Goal: Task Accomplishment & Management: Manage account settings

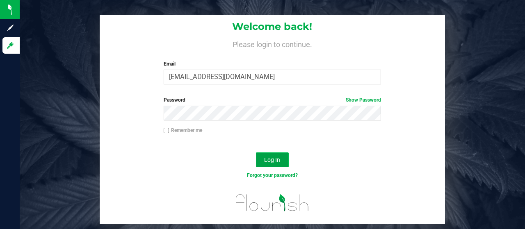
click at [269, 160] on span "Log In" at bounding box center [272, 160] width 16 height 7
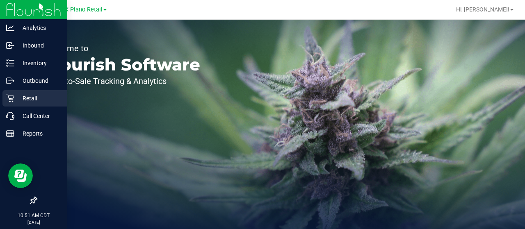
click at [13, 101] on icon at bounding box center [10, 98] width 8 height 8
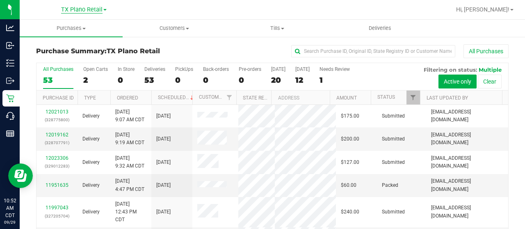
click at [85, 12] on span "TX Plano Retail" at bounding box center [81, 9] width 41 height 7
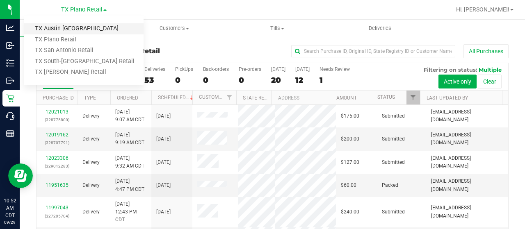
click at [75, 32] on link "TX Austin [GEOGRAPHIC_DATA]" at bounding box center [84, 28] width 120 height 11
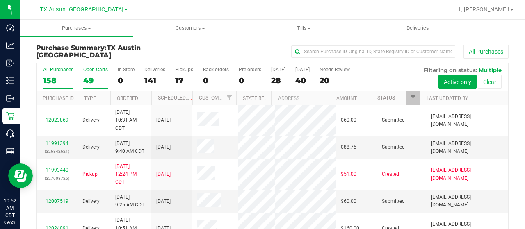
click at [86, 69] on div "Open Carts" at bounding box center [95, 70] width 25 height 6
click at [0, 0] on input "Open Carts 49" at bounding box center [0, 0] width 0 height 0
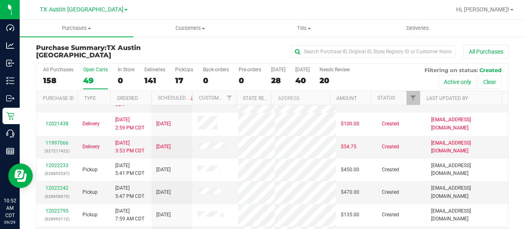
scroll to position [47, 0]
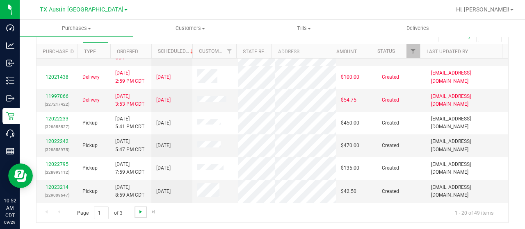
click at [138, 210] on span "Go to the next page" at bounding box center [140, 212] width 7 height 7
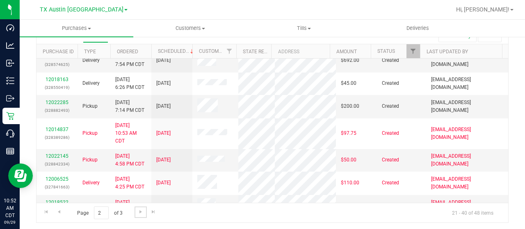
scroll to position [425, 0]
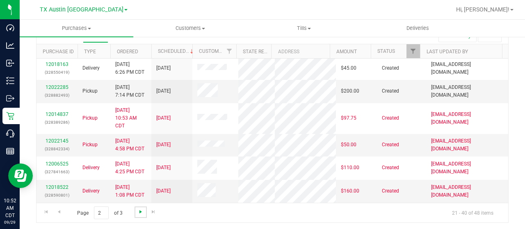
click at [139, 212] on span "Go to the next page" at bounding box center [140, 212] width 7 height 7
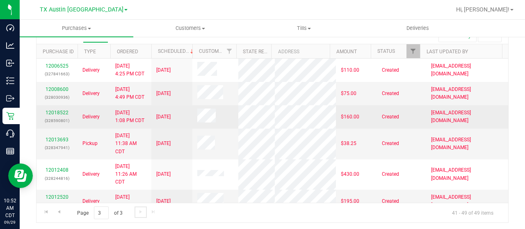
scroll to position [105, 0]
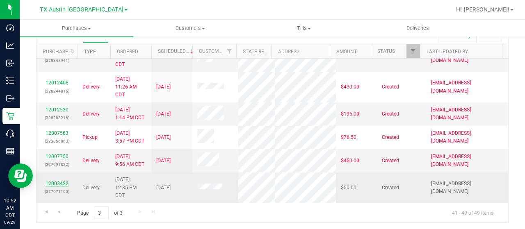
click at [57, 184] on link "12003422" at bounding box center [57, 184] width 23 height 6
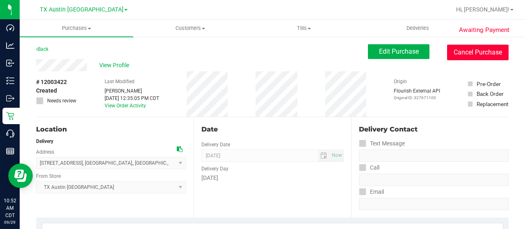
click at [458, 50] on button "Cancel Purchase" at bounding box center [478, 53] width 62 height 16
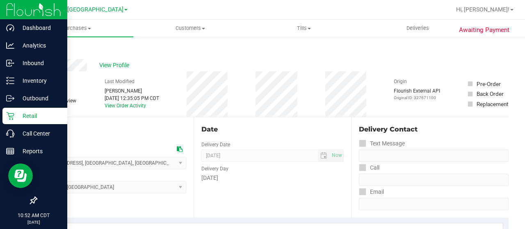
click at [16, 111] on p "Retail" at bounding box center [38, 116] width 49 height 10
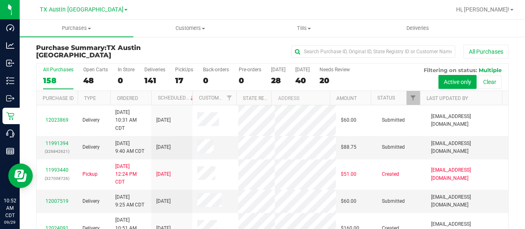
click at [90, 76] on div "48" at bounding box center [95, 80] width 25 height 9
click at [0, 0] on input "Open Carts 48" at bounding box center [0, 0] width 0 height 0
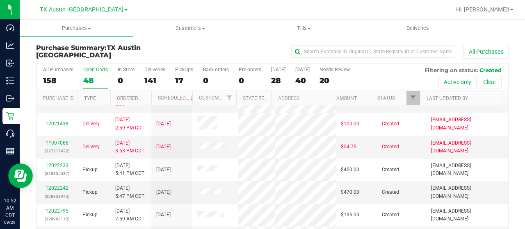
scroll to position [47, 0]
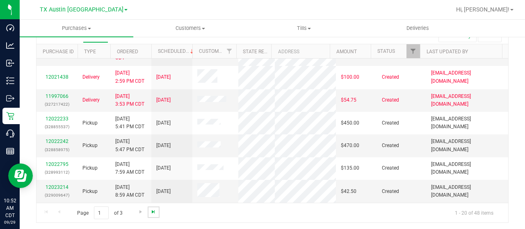
click at [151, 209] on span "Go to the last page" at bounding box center [153, 212] width 7 height 7
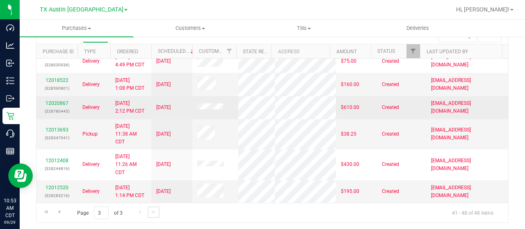
scroll to position [7, 0]
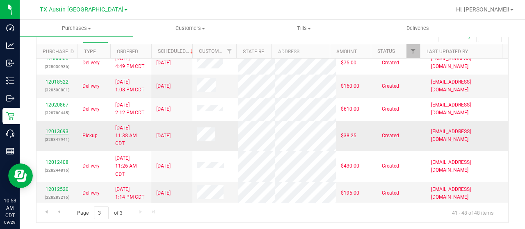
click at [61, 135] on link "12013693" at bounding box center [57, 132] width 23 height 6
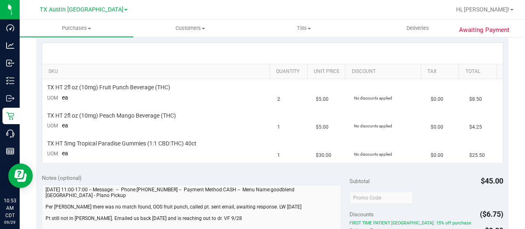
scroll to position [181, 0]
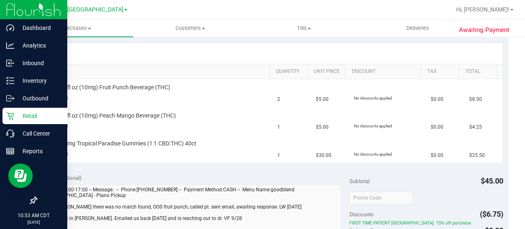
click at [13, 116] on icon at bounding box center [10, 116] width 8 height 8
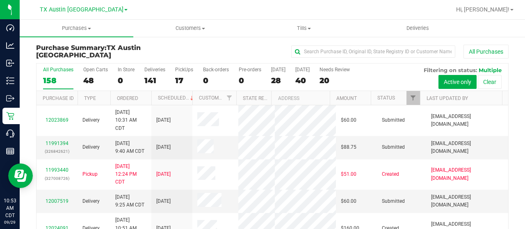
click at [88, 76] on div "48" at bounding box center [95, 80] width 25 height 9
click at [0, 0] on input "Open Carts 48" at bounding box center [0, 0] width 0 height 0
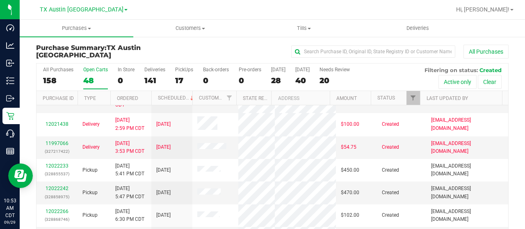
scroll to position [47, 0]
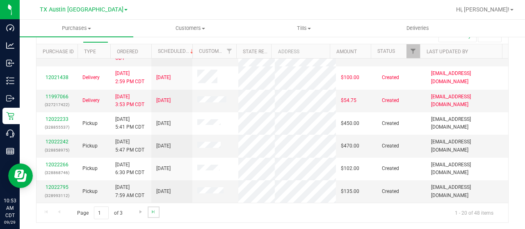
click at [154, 214] on link "Go to the last page" at bounding box center [154, 212] width 12 height 11
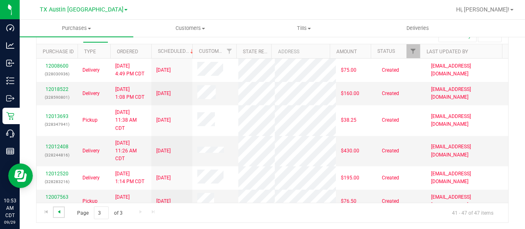
click at [60, 213] on span "Go to the previous page" at bounding box center [59, 212] width 7 height 7
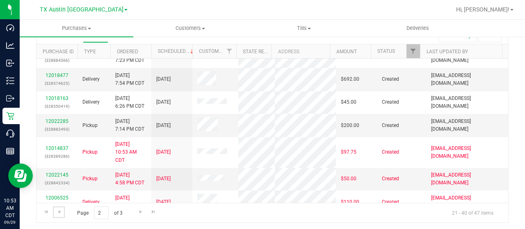
scroll to position [318, 0]
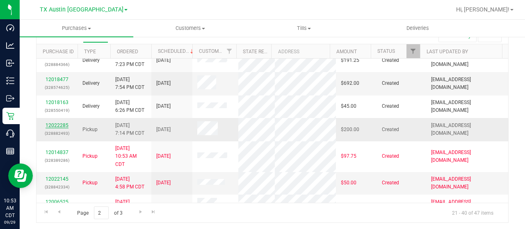
click at [47, 128] on link "12022285" at bounding box center [57, 126] width 23 height 6
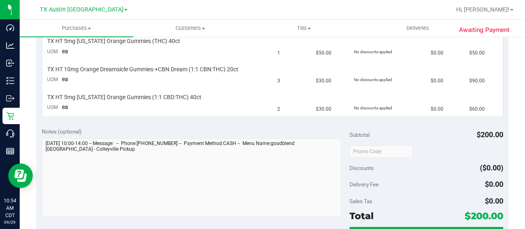
scroll to position [227, 0]
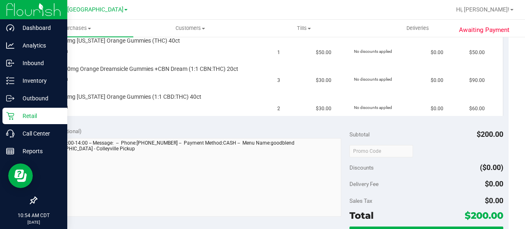
click at [17, 119] on p "Retail" at bounding box center [38, 116] width 49 height 10
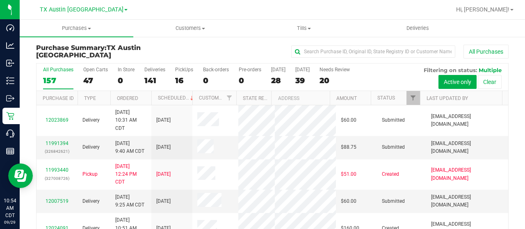
click at [86, 76] on div "47" at bounding box center [95, 80] width 25 height 9
click at [0, 0] on input "Open Carts 47" at bounding box center [0, 0] width 0 height 0
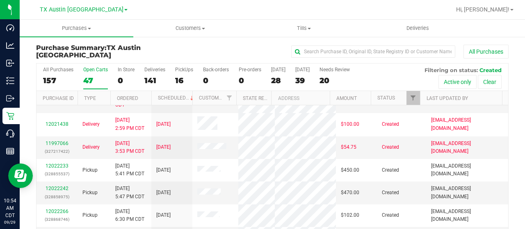
scroll to position [47, 0]
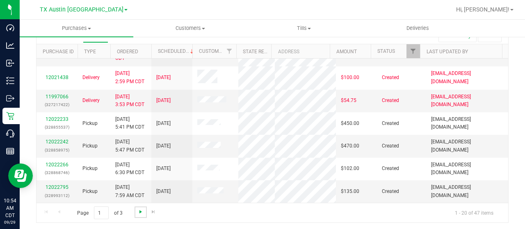
click at [139, 211] on span "Go to the next page" at bounding box center [140, 212] width 7 height 7
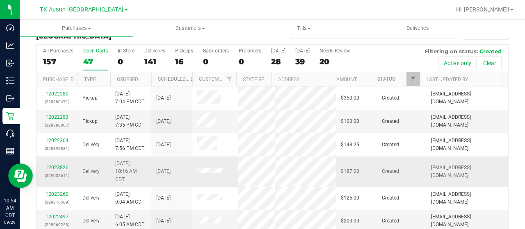
scroll to position [0, 0]
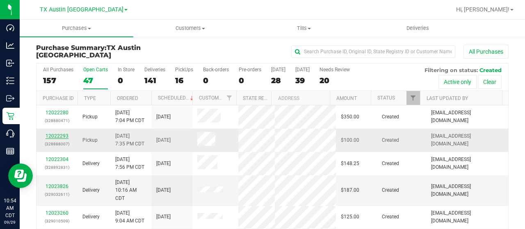
click at [66, 134] on link "12022293" at bounding box center [57, 136] width 23 height 6
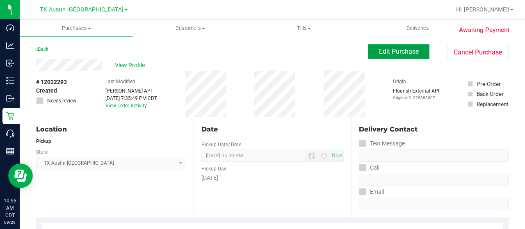
click at [368, 56] on button "Edit Purchase" at bounding box center [399, 51] width 62 height 15
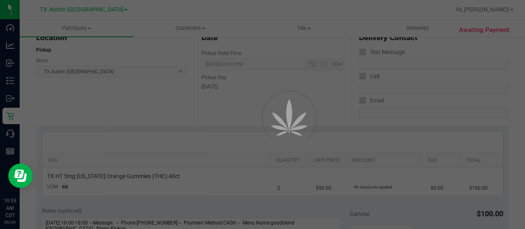
scroll to position [94, 0]
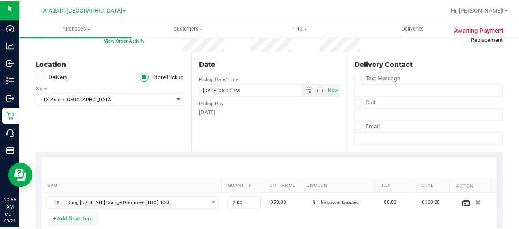
scroll to position [65, 0]
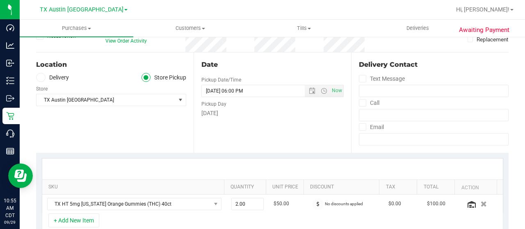
click at [42, 78] on icon at bounding box center [40, 78] width 5 height 0
click at [0, 0] on input "Delivery" at bounding box center [0, 0] width 0 height 0
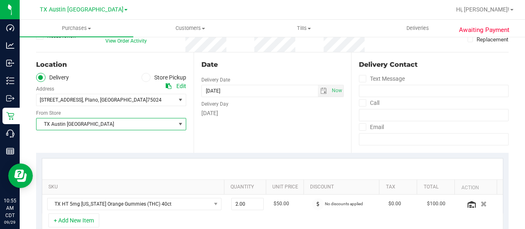
click at [82, 123] on span "TX Austin [GEOGRAPHIC_DATA]" at bounding box center [106, 124] width 139 height 11
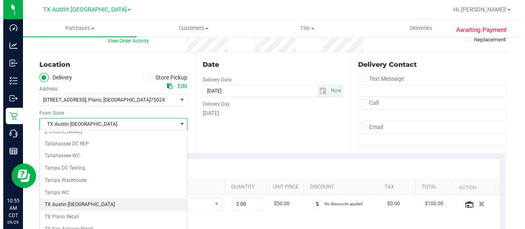
scroll to position [580, 0]
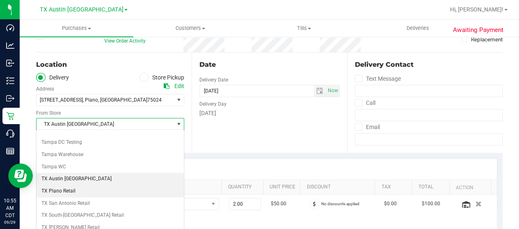
click at [94, 185] on li "TX Plano Retail" at bounding box center [110, 191] width 147 height 12
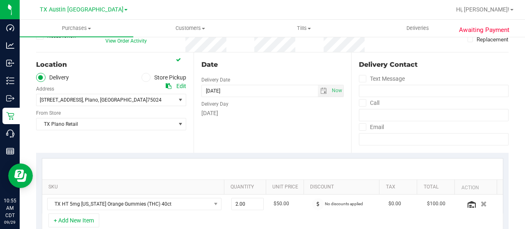
click at [162, 138] on div "Location Delivery Store Pickup Address Edit [STREET_ADDRESS] , [GEOGRAPHIC_DATA…" at bounding box center [115, 103] width 158 height 101
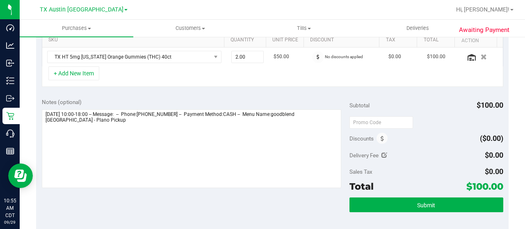
scroll to position [215, 0]
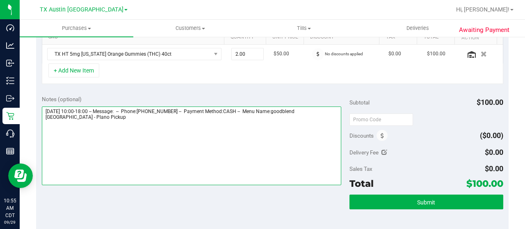
click at [168, 119] on textarea at bounding box center [192, 146] width 300 height 79
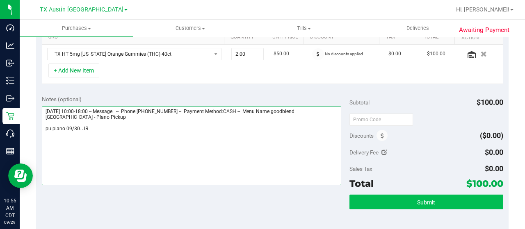
type textarea "[DATE] 10:00-18:00 -- Message: -- Phone:[PHONE_NUMBER] -- Payment Method:CASH -…"
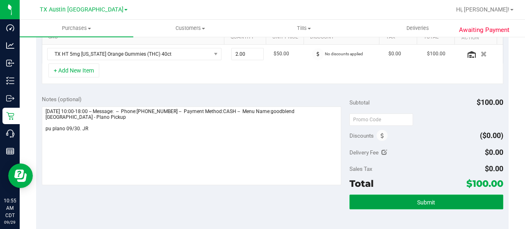
click at [432, 206] on button "Submit" at bounding box center [427, 202] width 154 height 15
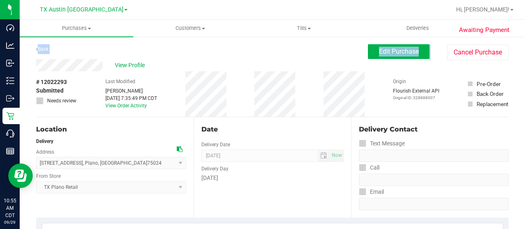
click at [78, 58] on div "Back Edit Purchase Cancel Purchase" at bounding box center [272, 51] width 473 height 15
drag, startPoint x: 103, startPoint y: 64, endPoint x: 34, endPoint y: 65, distance: 68.9
click at [133, 62] on span "View Profile" at bounding box center [131, 65] width 33 height 9
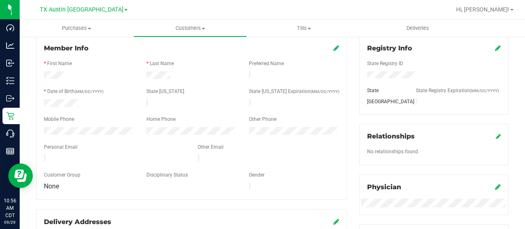
scroll to position [113, 0]
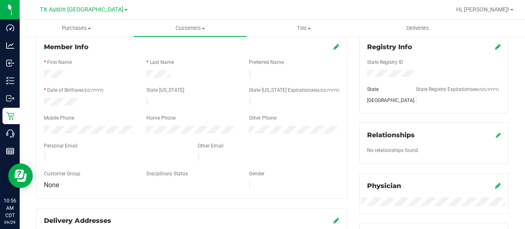
drag, startPoint x: 129, startPoint y: 154, endPoint x: 38, endPoint y: 156, distance: 91.1
click at [38, 156] on div at bounding box center [115, 158] width 154 height 10
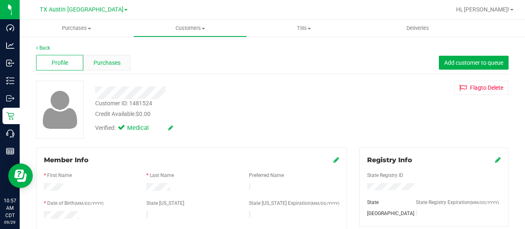
click at [102, 59] on span "Purchases" at bounding box center [107, 63] width 27 height 9
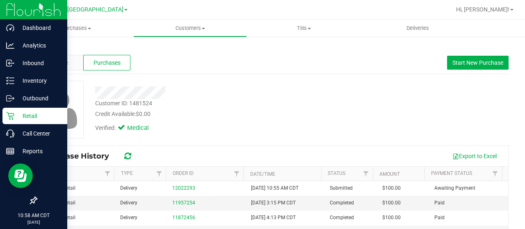
click at [19, 119] on p "Retail" at bounding box center [38, 116] width 49 height 10
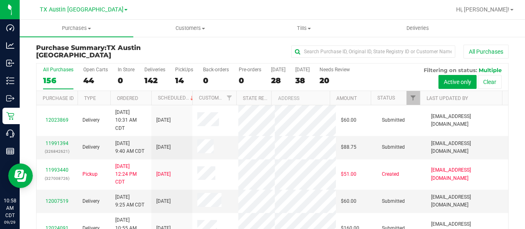
click at [87, 76] on div "44" at bounding box center [95, 80] width 25 height 9
click at [0, 0] on input "Open Carts 44" at bounding box center [0, 0] width 0 height 0
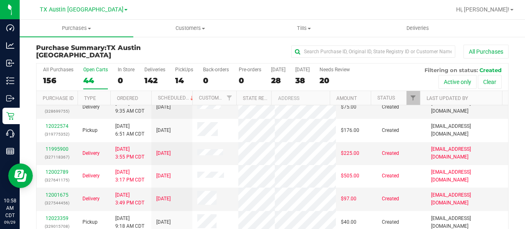
scroll to position [93, 0]
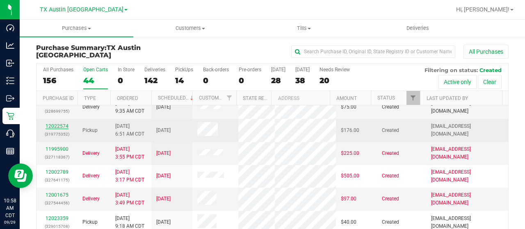
click at [52, 129] on link "12022574" at bounding box center [57, 127] width 23 height 6
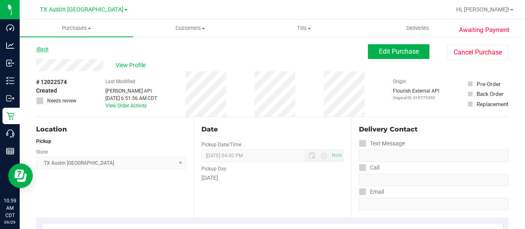
click at [43, 48] on link "Back" at bounding box center [42, 49] width 12 height 6
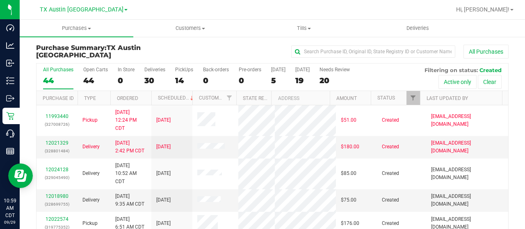
click at [88, 77] on div "44" at bounding box center [95, 80] width 25 height 9
click at [0, 0] on input "Open Carts 44" at bounding box center [0, 0] width 0 height 0
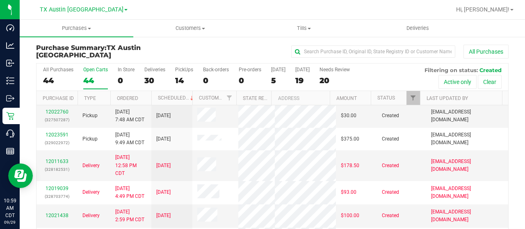
scroll to position [227, 0]
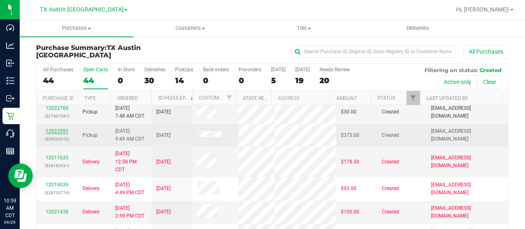
click at [62, 134] on link "12023591" at bounding box center [57, 131] width 23 height 6
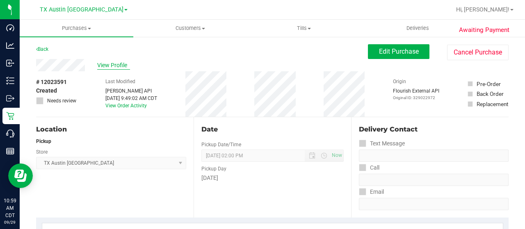
click at [119, 68] on span "View Profile" at bounding box center [113, 65] width 33 height 9
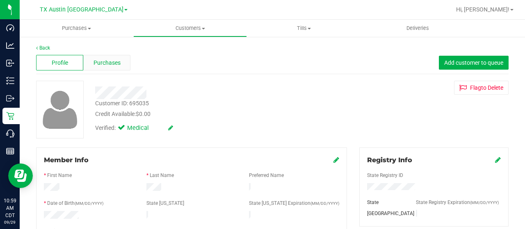
click at [112, 58] on div "Purchases" at bounding box center [106, 63] width 47 height 16
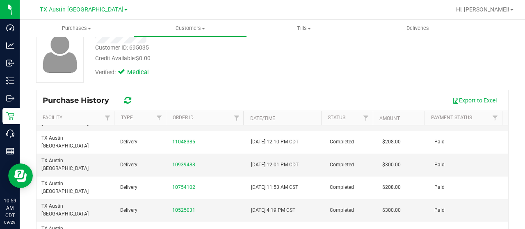
scroll to position [43, 0]
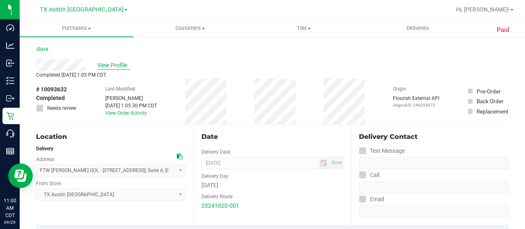
click at [107, 65] on span "View Profile" at bounding box center [113, 65] width 33 height 9
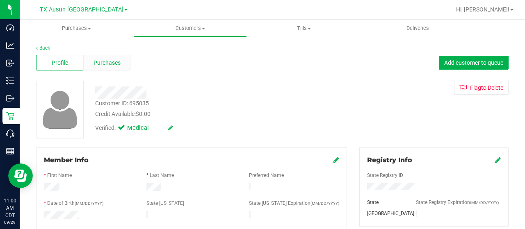
click at [102, 63] on span "Purchases" at bounding box center [107, 63] width 27 height 9
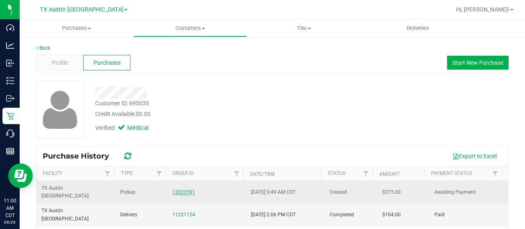
click at [175, 190] on link "12023591" at bounding box center [183, 193] width 23 height 6
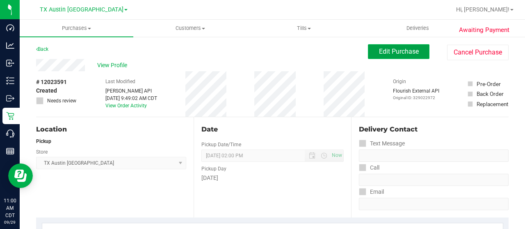
click at [379, 49] on span "Edit Purchase" at bounding box center [399, 52] width 40 height 8
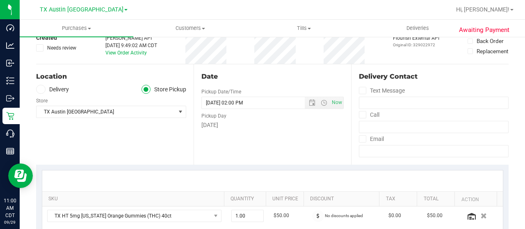
scroll to position [53, 0]
click at [40, 89] on icon at bounding box center [40, 89] width 5 height 0
click at [0, 0] on input "Delivery" at bounding box center [0, 0] width 0 height 0
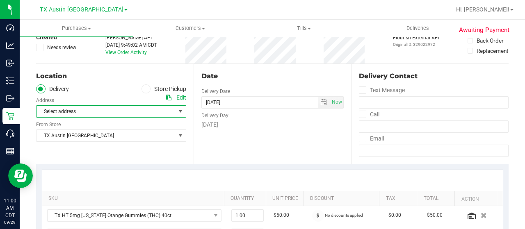
click at [58, 109] on span "Select address" at bounding box center [103, 111] width 132 height 11
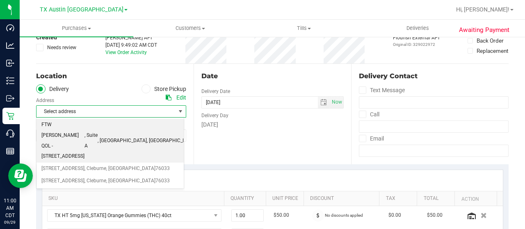
click at [68, 125] on span "FTW [PERSON_NAME] QOL - [STREET_ADDRESS]" at bounding box center [62, 141] width 43 height 42
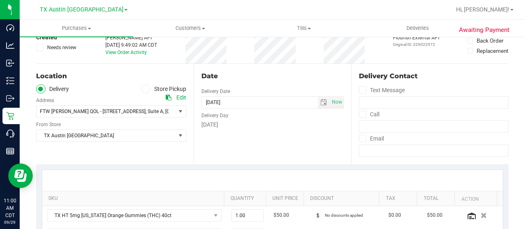
click at [92, 157] on div "Location Delivery Store Pickup Address Edit FTW [PERSON_NAME] QOL - [STREET_ADD…" at bounding box center [115, 114] width 158 height 101
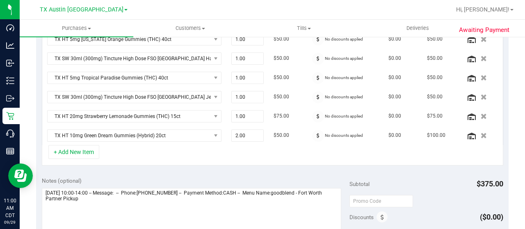
scroll to position [260, 0]
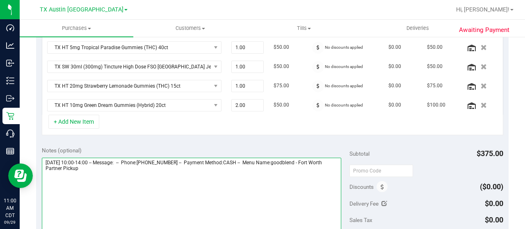
click at [97, 165] on textarea at bounding box center [192, 197] width 300 height 79
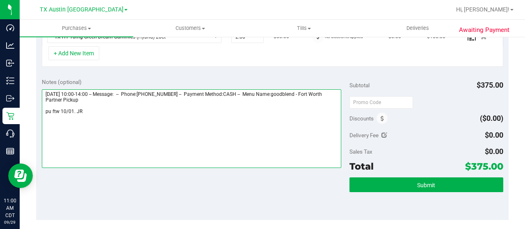
scroll to position [329, 0]
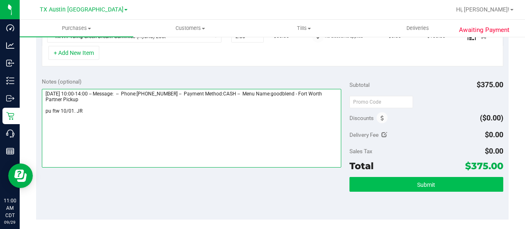
type textarea "[DATE] 10:00-14:00 -- Message: -- Phone:[PHONE_NUMBER] -- Payment Method:CASH -…"
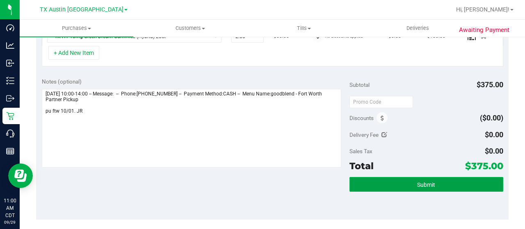
click at [362, 178] on button "Submit" at bounding box center [427, 184] width 154 height 15
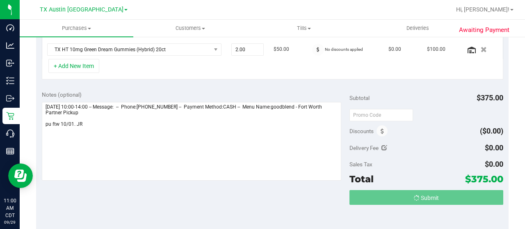
scroll to position [303, 0]
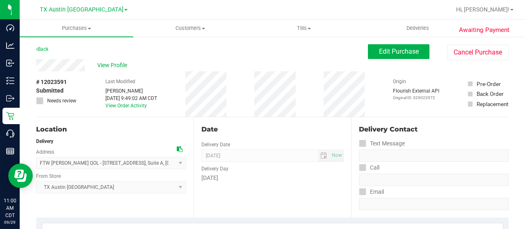
drag, startPoint x: 85, startPoint y: 65, endPoint x: 32, endPoint y: 65, distance: 52.9
click at [110, 64] on span "View Profile" at bounding box center [113, 65] width 33 height 9
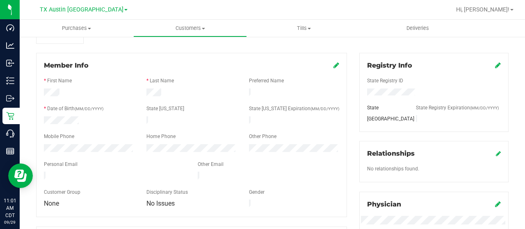
scroll to position [101, 0]
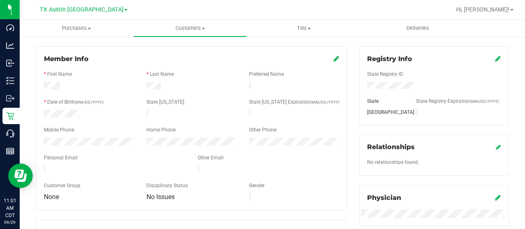
drag, startPoint x: 117, startPoint y: 165, endPoint x: 39, endPoint y: 165, distance: 77.1
click at [39, 165] on div at bounding box center [115, 170] width 154 height 10
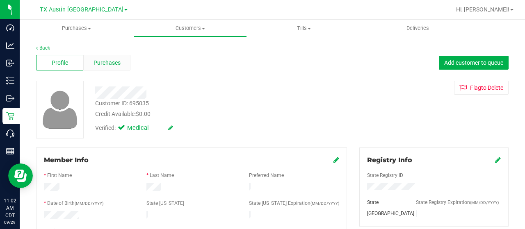
click at [98, 62] on span "Purchases" at bounding box center [107, 63] width 27 height 9
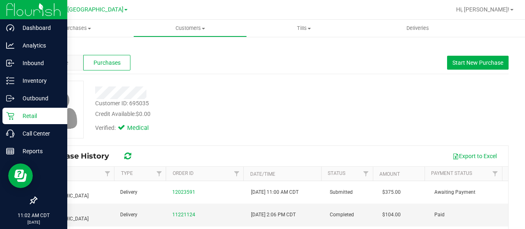
click at [9, 110] on div "Retail" at bounding box center [34, 116] width 65 height 16
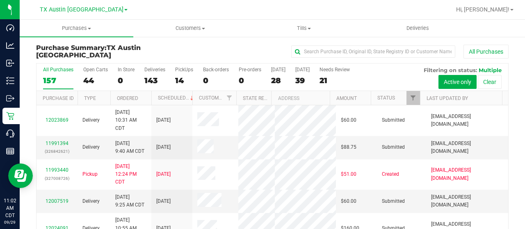
click at [89, 79] on div "44" at bounding box center [95, 80] width 25 height 9
click at [0, 0] on input "Open Carts 44" at bounding box center [0, 0] width 0 height 0
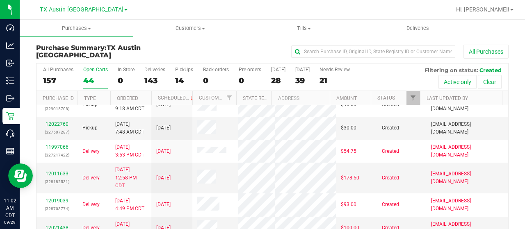
scroll to position [216, 0]
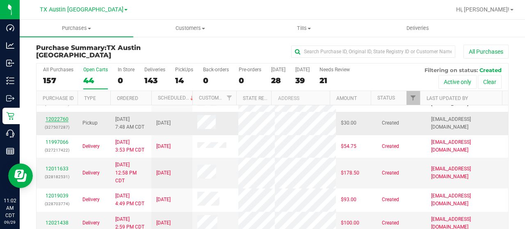
click at [58, 122] on link "12022760" at bounding box center [57, 120] width 23 height 6
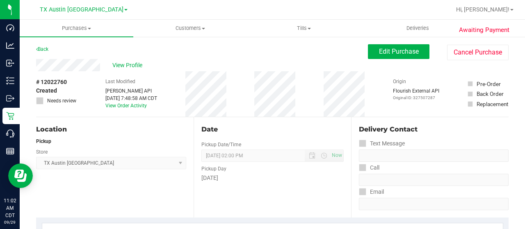
click at [74, 65] on div "View Profile" at bounding box center [202, 65] width 332 height 12
click at [122, 60] on div "View Profile" at bounding box center [202, 65] width 332 height 12
click at [379, 54] on span "Edit Purchase" at bounding box center [399, 52] width 40 height 8
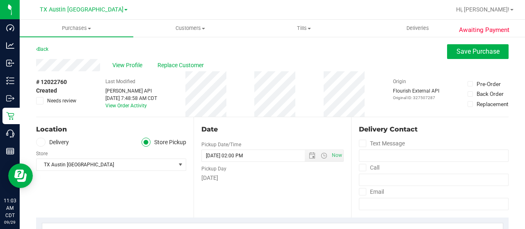
click at [43, 142] on icon at bounding box center [40, 142] width 5 height 0
click at [0, 0] on input "Delivery" at bounding box center [0, 0] width 0 height 0
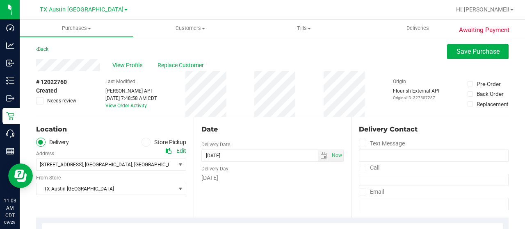
click at [94, 201] on div "Location Delivery Store Pickup Address Edit [STREET_ADDRESS] , [GEOGRAPHIC_DATA…" at bounding box center [115, 167] width 158 height 101
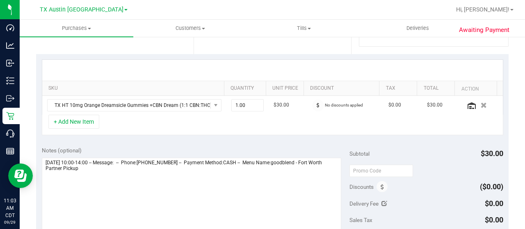
scroll to position [162, 0]
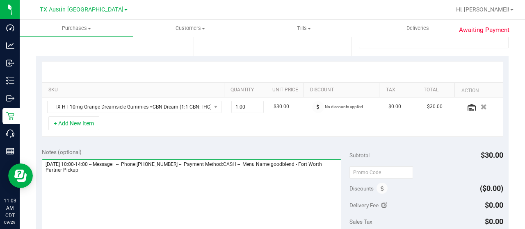
click at [101, 169] on textarea at bounding box center [192, 199] width 300 height 79
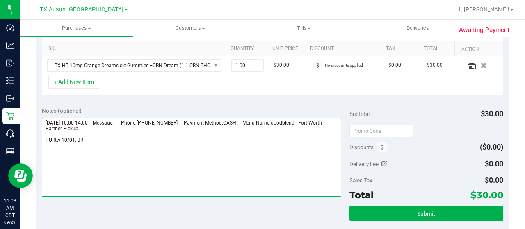
scroll to position [205, 0]
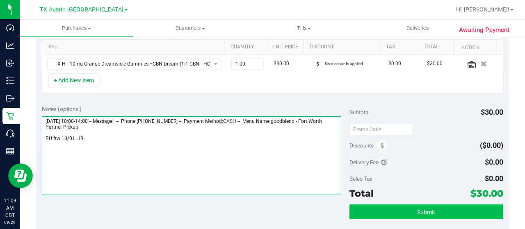
type textarea "[DATE] 10:00-14:00 -- Message: -- Phone:[PHONE_NUMBER] -- Payment Method:CASH -…"
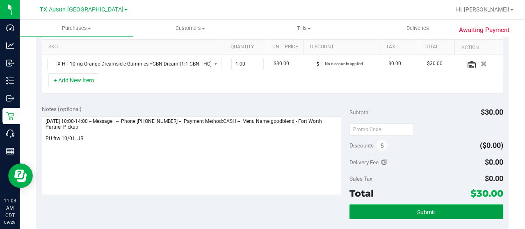
click at [365, 209] on button "Submit" at bounding box center [427, 212] width 154 height 15
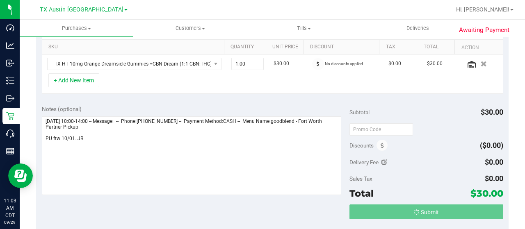
scroll to position [0, 0]
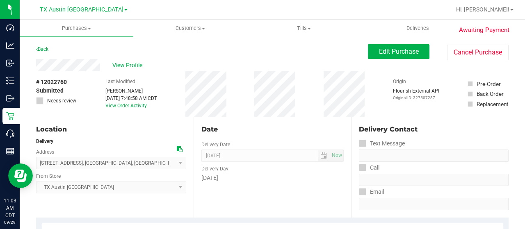
click at [36, 68] on div "View Profile" at bounding box center [202, 65] width 332 height 12
click at [121, 65] on span "View Profile" at bounding box center [128, 65] width 33 height 9
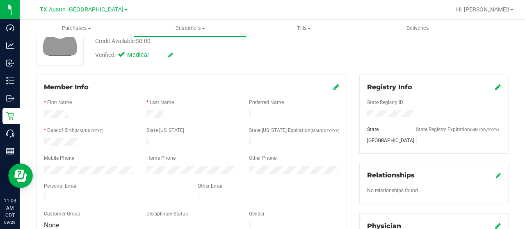
scroll to position [76, 0]
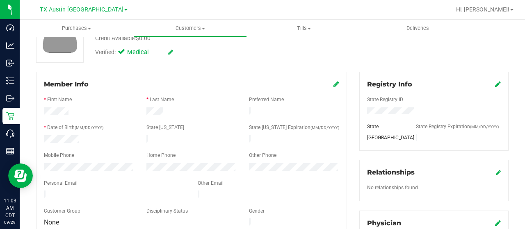
drag, startPoint x: 111, startPoint y: 194, endPoint x: 43, endPoint y: 192, distance: 68.6
click at [43, 192] on div at bounding box center [115, 196] width 154 height 10
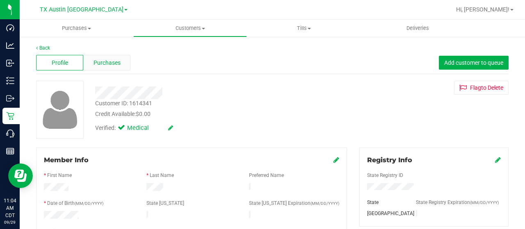
click at [99, 63] on span "Purchases" at bounding box center [107, 63] width 27 height 9
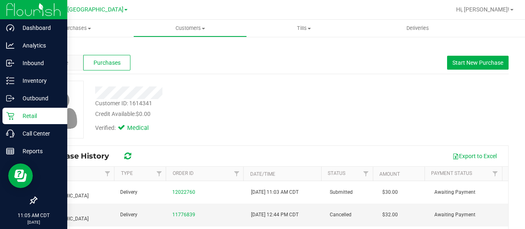
click at [13, 119] on icon at bounding box center [10, 116] width 8 height 8
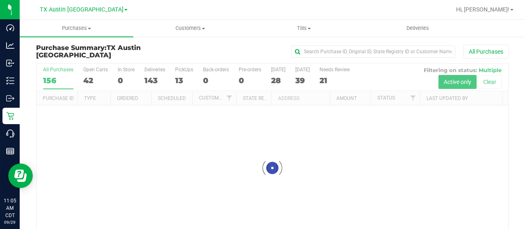
click at [85, 78] on div at bounding box center [273, 168] width 472 height 209
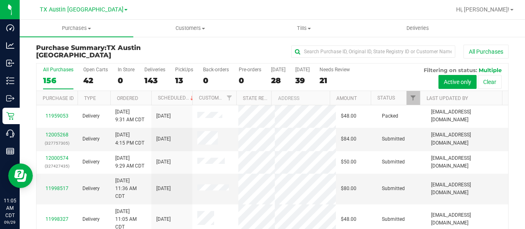
scroll to position [224, 0]
click at [87, 72] on label "Open Carts 42" at bounding box center [95, 78] width 25 height 23
click at [0, 0] on input "Open Carts 42" at bounding box center [0, 0] width 0 height 0
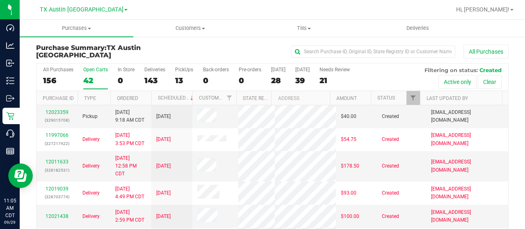
scroll to position [169, 0]
click at [51, 115] on link "12023359" at bounding box center [57, 112] width 23 height 6
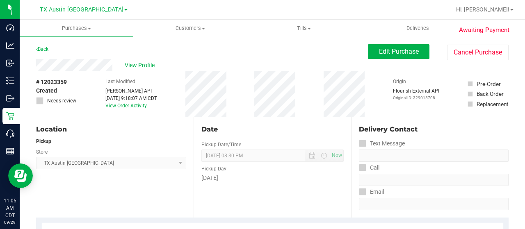
click at [72, 69] on div "View Profile" at bounding box center [202, 65] width 332 height 12
click at [370, 56] on button "Edit Purchase" at bounding box center [399, 51] width 62 height 15
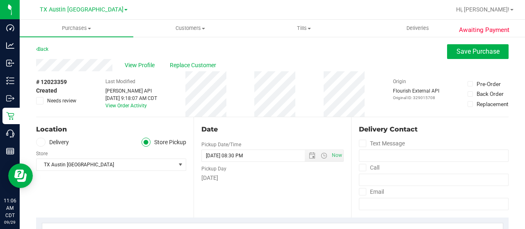
click at [42, 142] on icon at bounding box center [40, 142] width 5 height 0
click at [0, 0] on input "Delivery" at bounding box center [0, 0] width 0 height 0
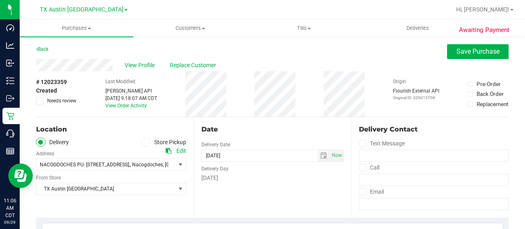
click at [88, 206] on div "Location Delivery Store Pickup Address Edit NACOGDOCHES PU- [STREET_ADDRESS], ,…" at bounding box center [115, 167] width 158 height 101
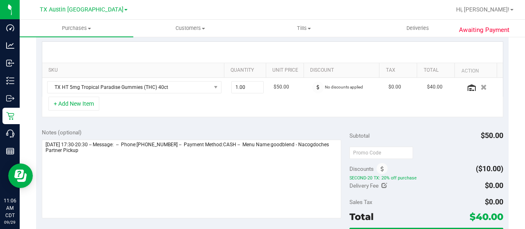
scroll to position [182, 0]
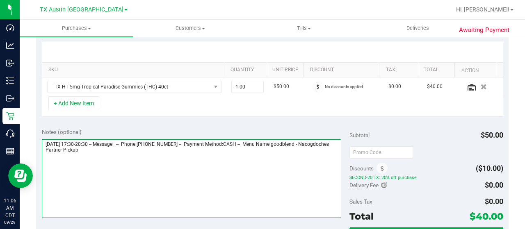
click at [115, 156] on textarea at bounding box center [192, 179] width 300 height 79
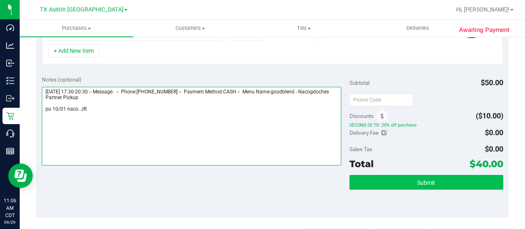
type textarea "[DATE] 17:30-20:30 -- Message: -- Phone:[PHONE_NUMBER] -- Payment Method:CASH -…"
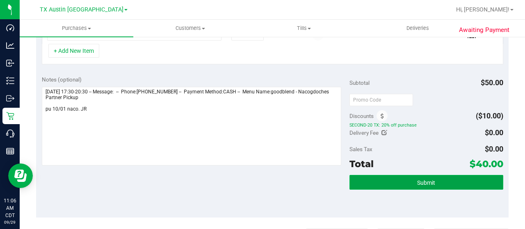
click at [398, 181] on button "Submit" at bounding box center [427, 182] width 154 height 15
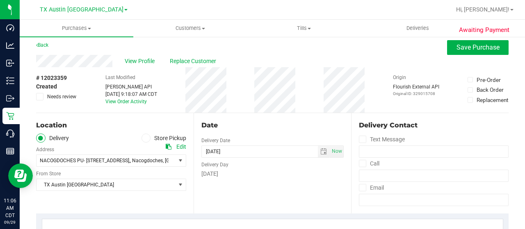
scroll to position [0, 0]
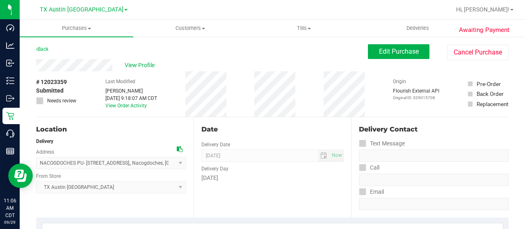
drag, startPoint x: 112, startPoint y: 66, endPoint x: 34, endPoint y: 62, distance: 78.1
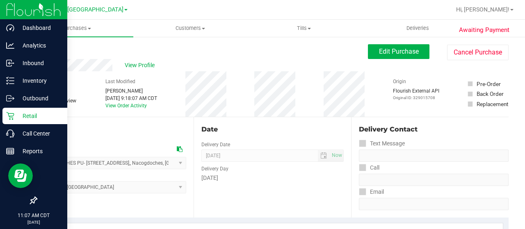
click at [14, 110] on div "Retail" at bounding box center [34, 116] width 65 height 16
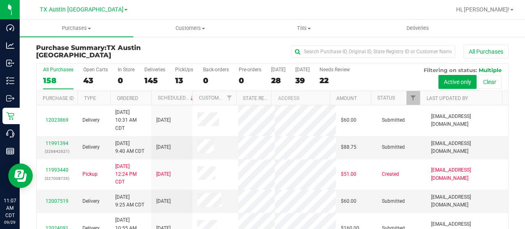
click at [85, 78] on div "43" at bounding box center [95, 80] width 25 height 9
click at [0, 0] on input "Open Carts 43" at bounding box center [0, 0] width 0 height 0
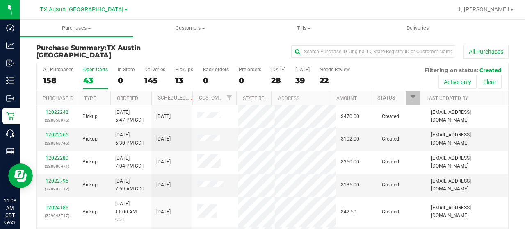
scroll to position [366, 0]
click at [55, 93] on link "12022233" at bounding box center [57, 90] width 23 height 6
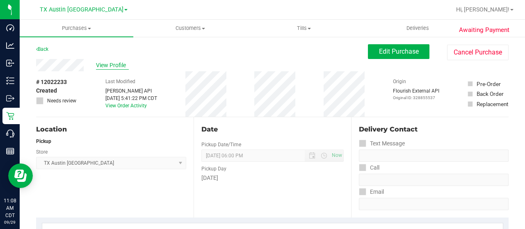
click at [114, 64] on span "View Profile" at bounding box center [112, 65] width 33 height 9
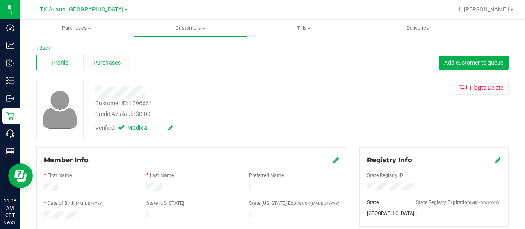
click at [112, 63] on span "Purchases" at bounding box center [107, 63] width 27 height 9
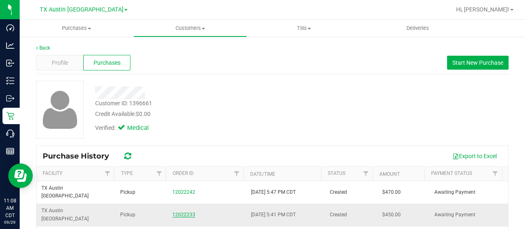
click at [182, 212] on link "12022233" at bounding box center [183, 215] width 23 height 6
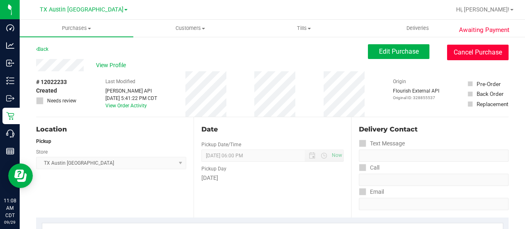
click at [455, 45] on button "Cancel Purchase" at bounding box center [478, 53] width 62 height 16
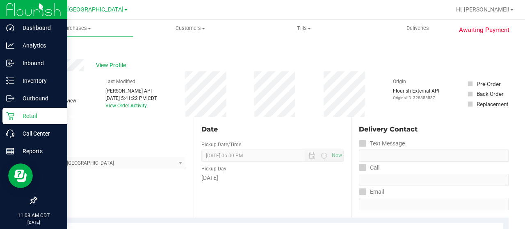
click at [13, 114] on icon at bounding box center [10, 116] width 8 height 8
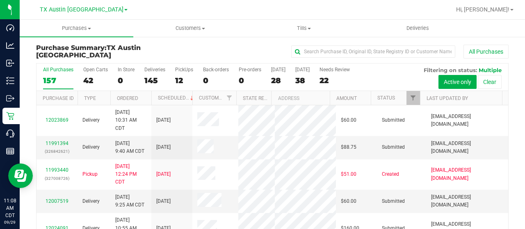
click at [88, 78] on div "42" at bounding box center [95, 80] width 25 height 9
click at [0, 0] on input "Open Carts 42" at bounding box center [0, 0] width 0 height 0
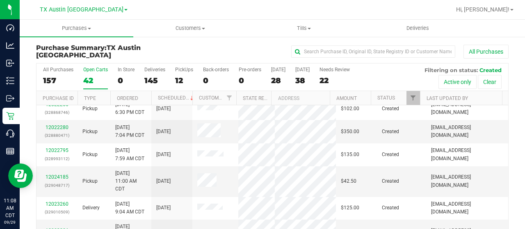
scroll to position [364, 0]
click at [63, 130] on link "12022280" at bounding box center [57, 128] width 23 height 6
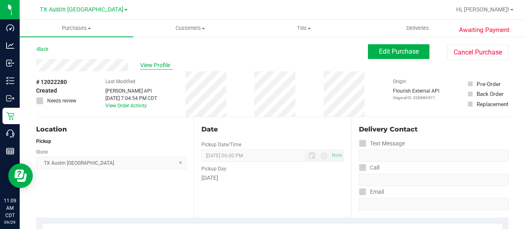
click at [156, 68] on span "View Profile" at bounding box center [156, 65] width 33 height 9
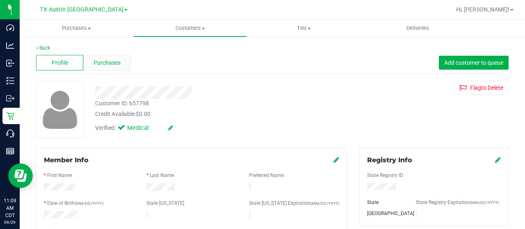
click at [117, 62] on span "Purchases" at bounding box center [107, 63] width 27 height 9
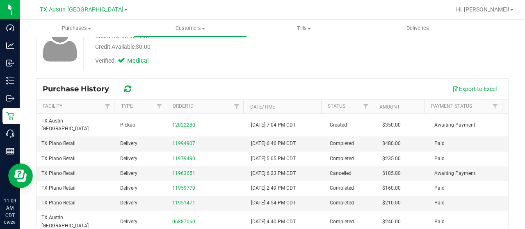
scroll to position [68, 0]
click at [183, 140] on link "11994907" at bounding box center [183, 143] width 23 height 6
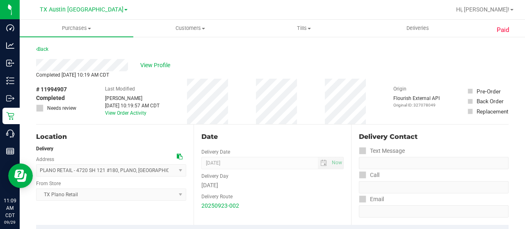
click at [86, 69] on div "View Profile" at bounding box center [272, 65] width 473 height 12
click at [150, 62] on span "View Profile" at bounding box center [156, 65] width 33 height 9
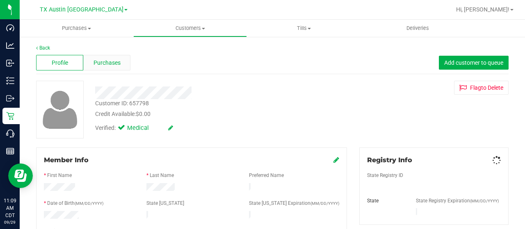
click at [114, 66] on span "Purchases" at bounding box center [107, 63] width 27 height 9
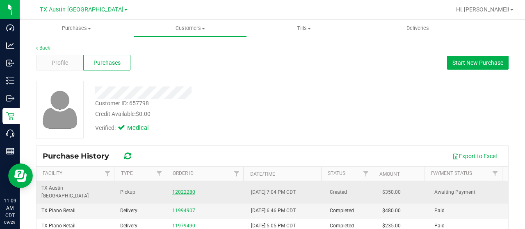
click at [177, 190] on link "12022280" at bounding box center [183, 193] width 23 height 6
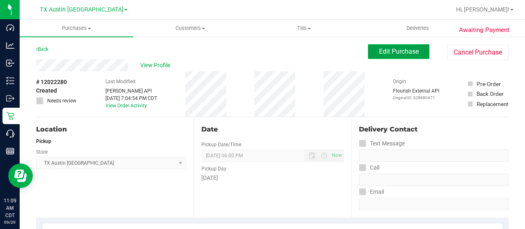
click at [372, 52] on button "Edit Purchase" at bounding box center [399, 51] width 62 height 15
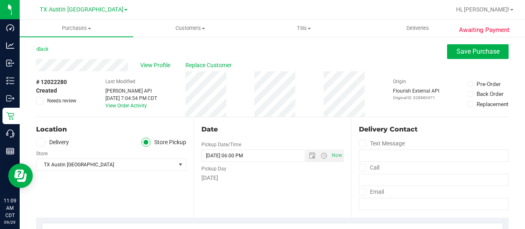
click at [40, 142] on icon at bounding box center [40, 142] width 5 height 0
click at [0, 0] on input "Delivery" at bounding box center [0, 0] width 0 height 0
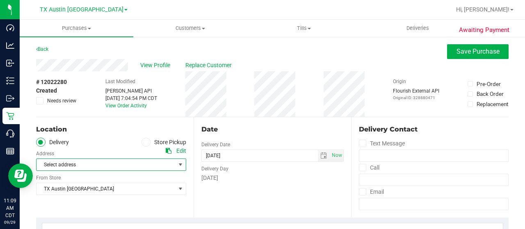
click at [57, 162] on span "Select address" at bounding box center [103, 164] width 132 height 11
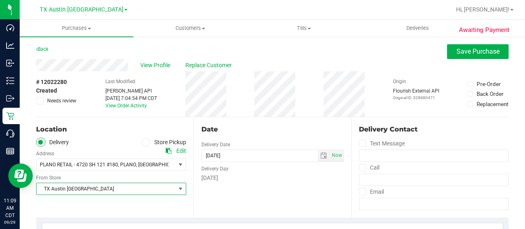
click at [79, 191] on span "TX Austin [GEOGRAPHIC_DATA]" at bounding box center [106, 188] width 139 height 11
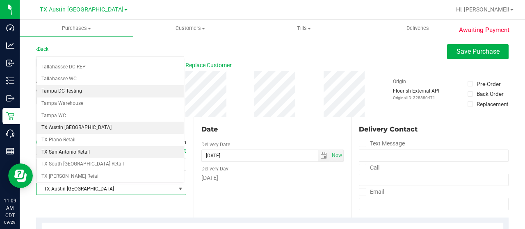
scroll to position [558, 0]
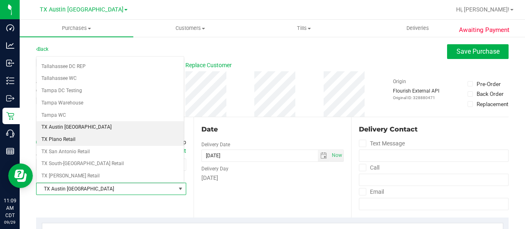
click at [79, 134] on li "TX Plano Retail" at bounding box center [110, 140] width 147 height 12
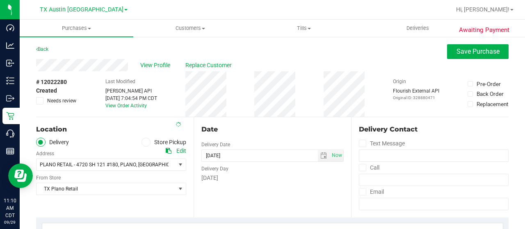
click at [226, 193] on div "Date Delivery Date [DATE] Now [DATE] 06:00 PM Now Delivery Day [DATE]" at bounding box center [273, 167] width 158 height 101
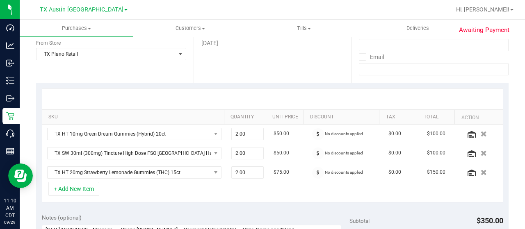
scroll to position [210, 0]
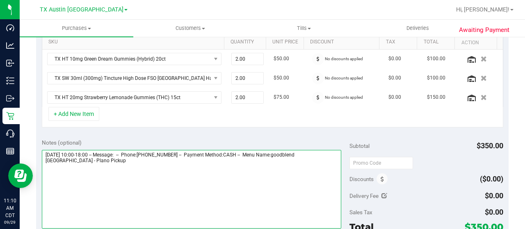
click at [158, 167] on textarea at bounding box center [192, 189] width 300 height 79
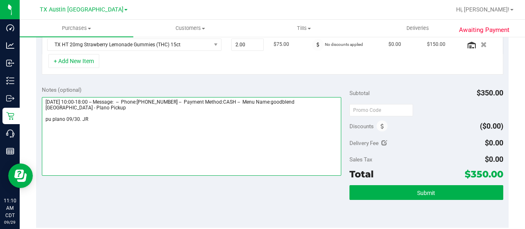
scroll to position [316, 0]
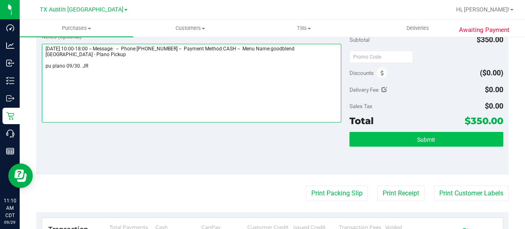
type textarea "[DATE] 10:00-18:00 -- Message: -- Phone:[PHONE_NUMBER] -- Payment Method:CASH -…"
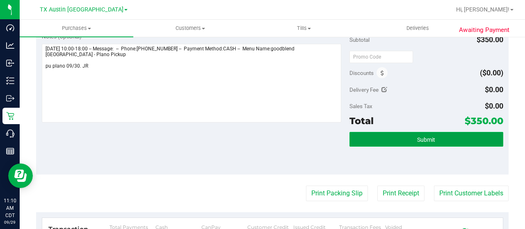
click at [403, 136] on button "Submit" at bounding box center [427, 139] width 154 height 15
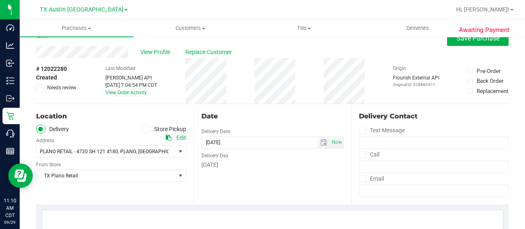
scroll to position [0, 0]
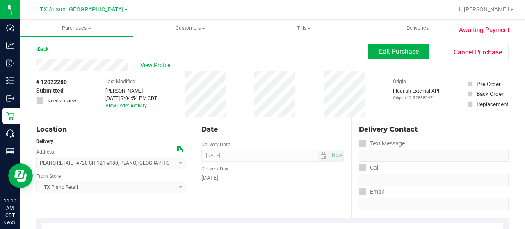
drag, startPoint x: 108, startPoint y: 57, endPoint x: 34, endPoint y: 64, distance: 75.0
click at [161, 61] on span "View Profile" at bounding box center [156, 65] width 33 height 9
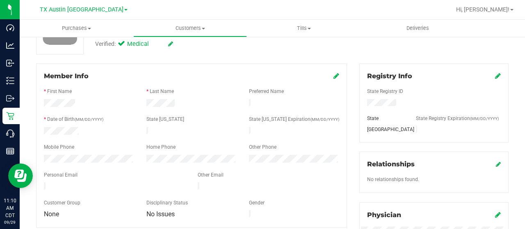
scroll to position [86, 0]
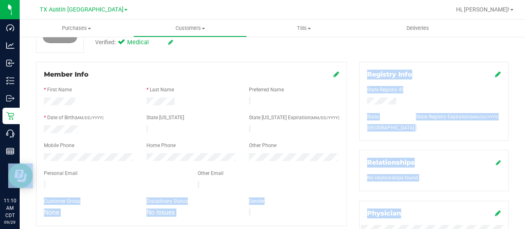
click at [135, 181] on div at bounding box center [115, 186] width 154 height 10
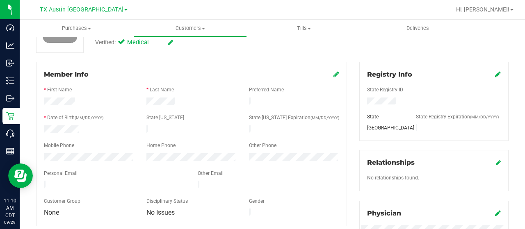
drag, startPoint x: 135, startPoint y: 180, endPoint x: 59, endPoint y: 176, distance: 75.2
click at [59, 176] on form "Member Info * First Name * Last Name Preferred Name * Date of Birth (MM/DD/YYYY…" at bounding box center [191, 144] width 295 height 149
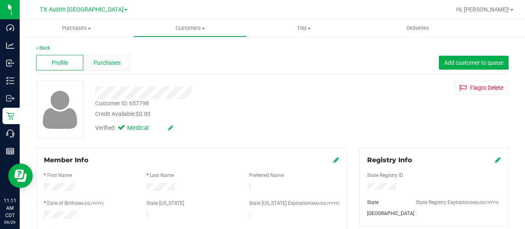
click at [110, 64] on span "Purchases" at bounding box center [107, 63] width 27 height 9
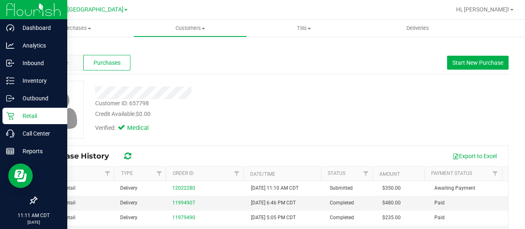
click at [17, 116] on p "Retail" at bounding box center [38, 116] width 49 height 10
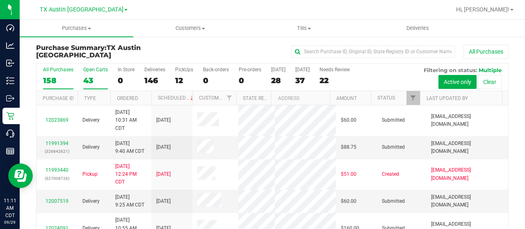
click at [90, 74] on label "Open Carts 43" at bounding box center [95, 78] width 25 height 23
click at [0, 0] on input "Open Carts 43" at bounding box center [0, 0] width 0 height 0
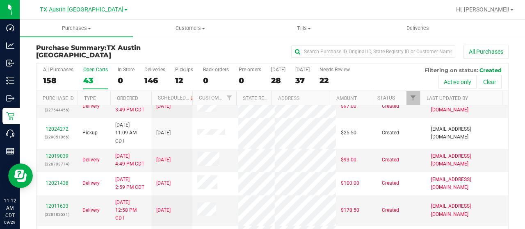
scroll to position [246, 0]
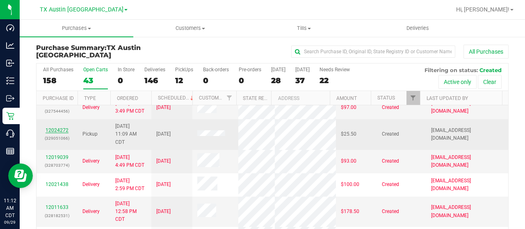
click at [61, 133] on link "12024272" at bounding box center [57, 131] width 23 height 6
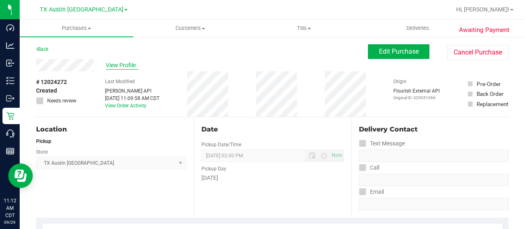
click at [109, 67] on span "View Profile" at bounding box center [122, 65] width 33 height 9
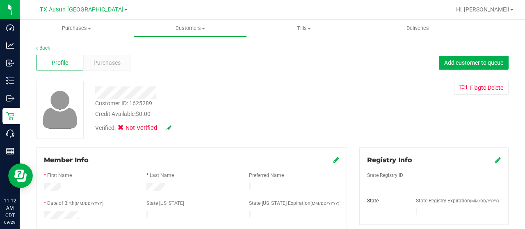
click at [126, 93] on div at bounding box center [210, 93] width 242 height 13
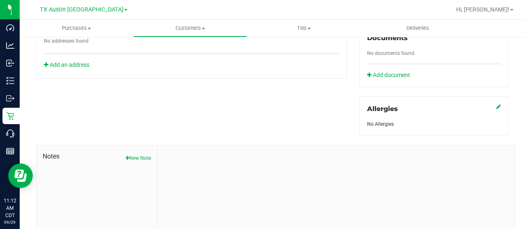
scroll to position [352, 0]
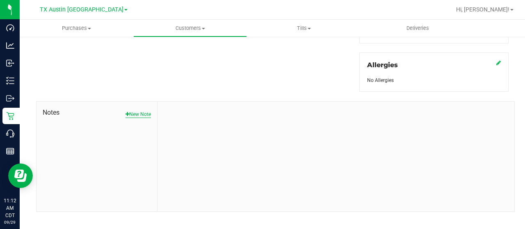
click at [132, 111] on button "New Note" at bounding box center [138, 114] width 25 height 7
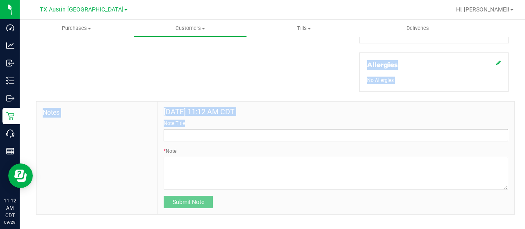
drag, startPoint x: 132, startPoint y: 104, endPoint x: 177, endPoint y: 126, distance: 50.3
click at [177, 126] on div "Notes [DATE] 11:12 AM CDT Note Title * Note Submit Note" at bounding box center [275, 158] width 479 height 114
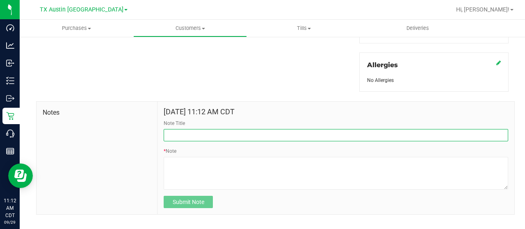
click at [177, 129] on input "Note Title" at bounding box center [336, 135] width 345 height 12
type input "[PERSON_NAME] Info"
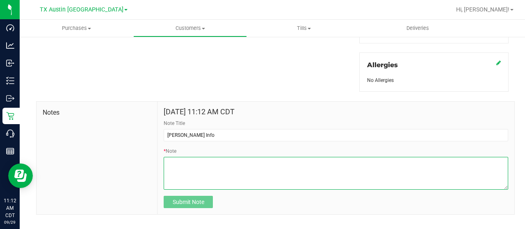
click at [200, 164] on textarea "* Note" at bounding box center [336, 173] width 345 height 33
paste textarea "Patient Name: [PERSON_NAME] Address: [STREET_ADDRESS] [PERSON_NAME][GEOGRAPHIC_…"
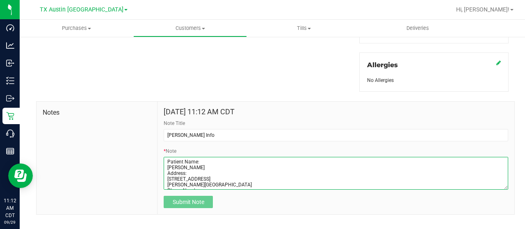
scroll to position [34, 0]
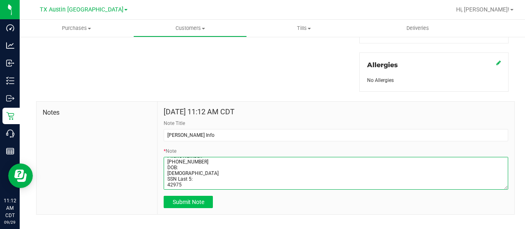
type textarea "Patient Name: [PERSON_NAME] Address: [STREET_ADDRESS] [PERSON_NAME][GEOGRAPHIC_…"
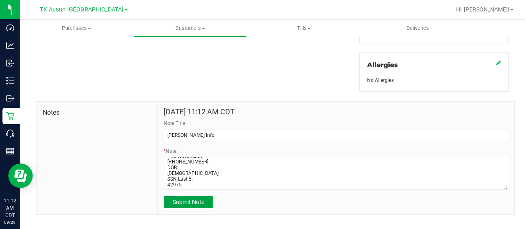
click at [193, 199] on span "Submit Note" at bounding box center [189, 202] width 32 height 7
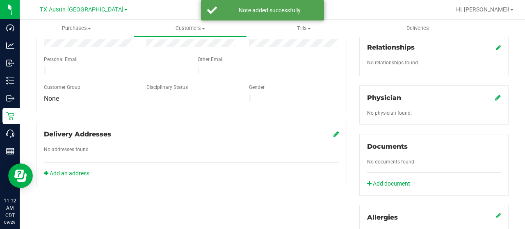
scroll to position [197, 0]
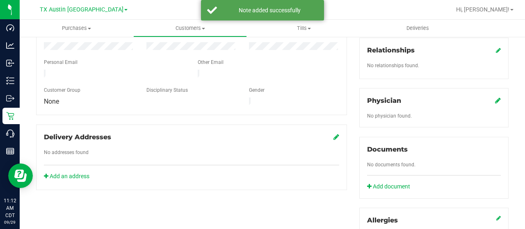
click at [495, 97] on icon at bounding box center [498, 100] width 6 height 7
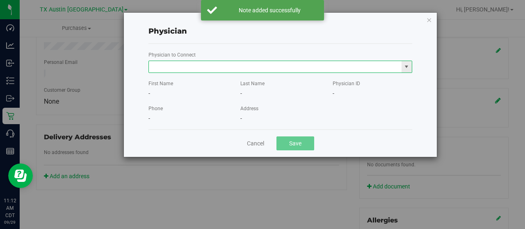
click at [311, 66] on input "text" at bounding box center [275, 66] width 253 height 11
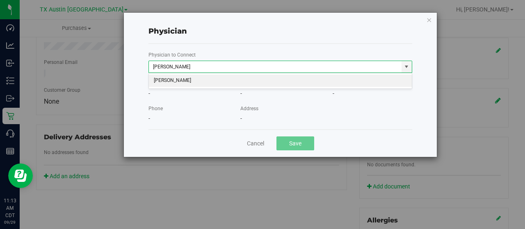
click at [299, 82] on li "[PERSON_NAME]" at bounding box center [280, 81] width 263 height 12
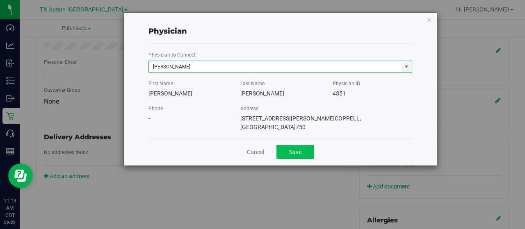
type input "[PERSON_NAME]"
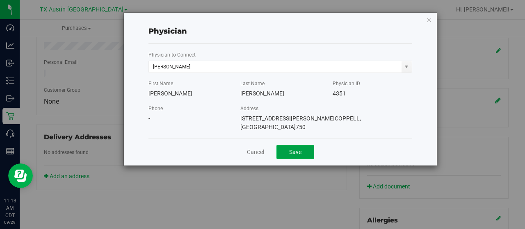
click at [292, 150] on button "Save" at bounding box center [296, 152] width 38 height 14
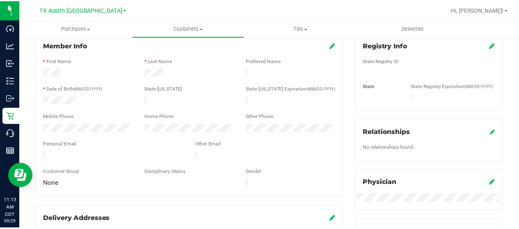
scroll to position [112, 0]
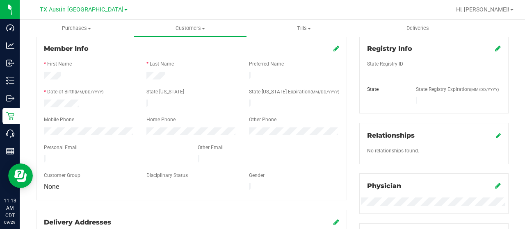
click at [495, 50] on icon at bounding box center [498, 48] width 6 height 7
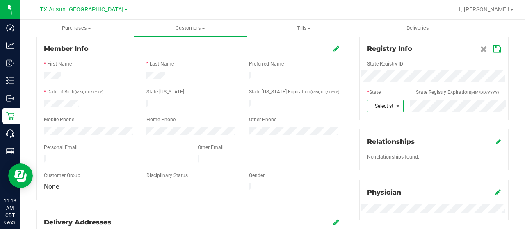
click at [395, 105] on span at bounding box center [398, 106] width 7 height 7
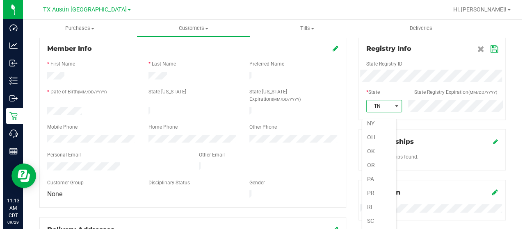
scroll to position [492, 0]
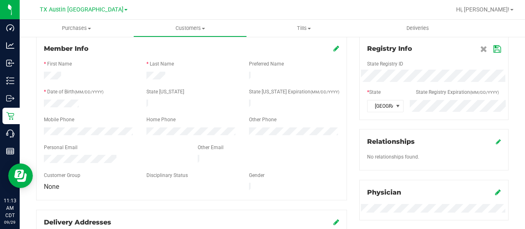
click at [494, 50] on icon at bounding box center [497, 49] width 7 height 7
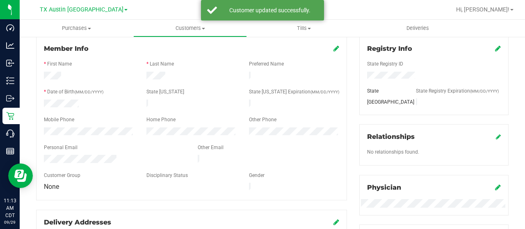
scroll to position [0, 0]
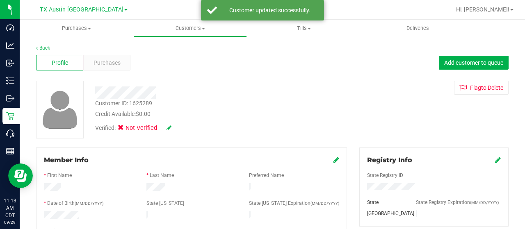
click at [167, 128] on icon at bounding box center [169, 128] width 5 height 6
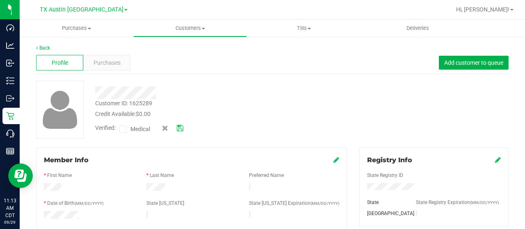
click at [123, 129] on icon at bounding box center [123, 129] width 5 height 0
click at [0, 0] on input "Medical" at bounding box center [0, 0] width 0 height 0
click at [181, 129] on icon at bounding box center [180, 129] width 7 height 6
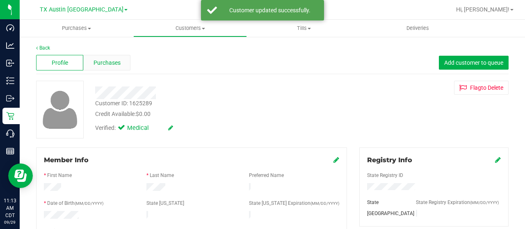
click at [112, 63] on span "Purchases" at bounding box center [107, 63] width 27 height 9
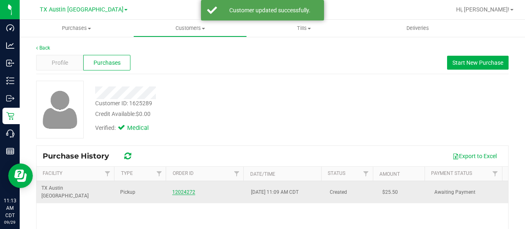
click at [179, 190] on link "12024272" at bounding box center [183, 193] width 23 height 6
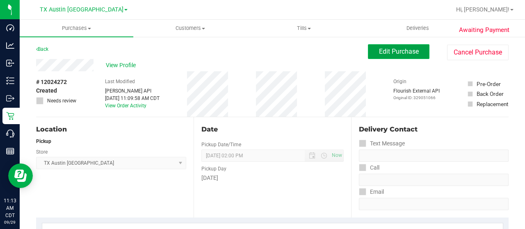
click at [379, 54] on span "Edit Purchase" at bounding box center [399, 52] width 40 height 8
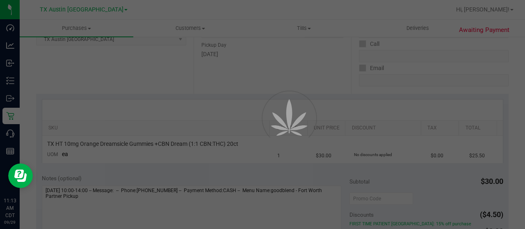
scroll to position [124, 0]
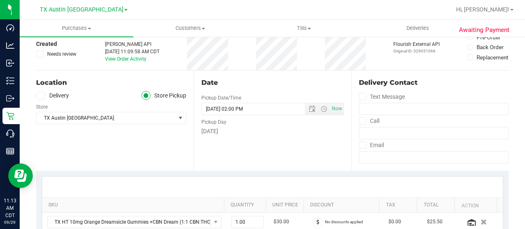
scroll to position [42, 0]
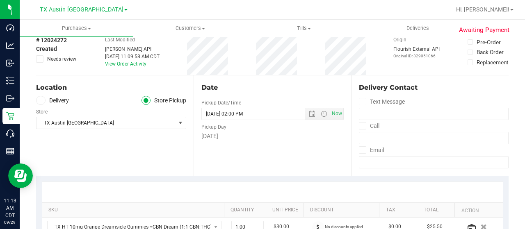
click at [41, 101] on icon at bounding box center [40, 101] width 5 height 0
click at [0, 0] on input "Delivery" at bounding box center [0, 0] width 0 height 0
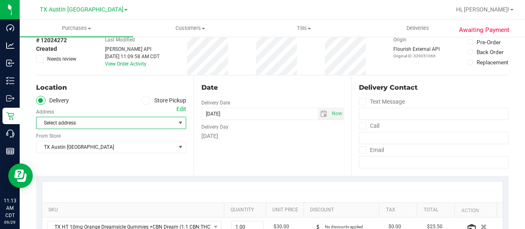
click at [64, 124] on span "Select address" at bounding box center [103, 122] width 132 height 11
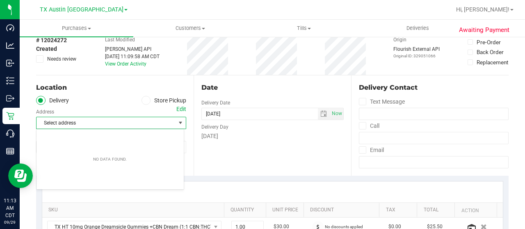
click at [176, 107] on div "Edit" at bounding box center [181, 109] width 10 height 9
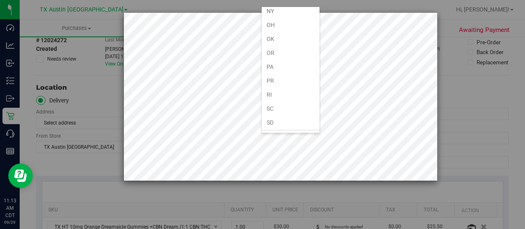
scroll to position [492, 0]
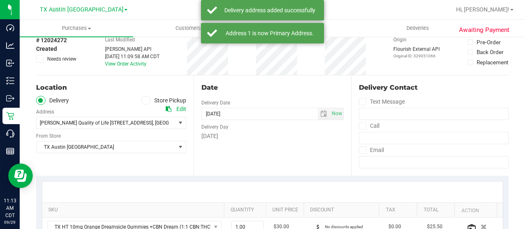
click at [262, 157] on div "Date Delivery Date [DATE] Now [DATE] 02:00 PM Now Delivery Day [DATE]" at bounding box center [273, 125] width 158 height 101
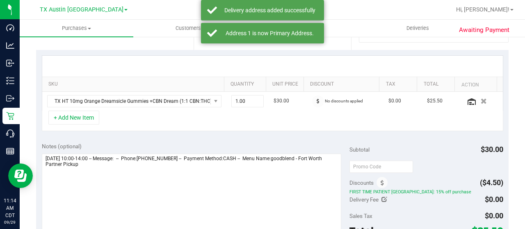
scroll to position [168, 0]
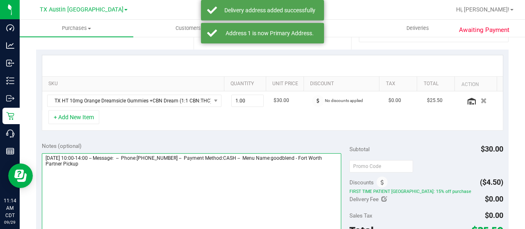
click at [235, 162] on textarea at bounding box center [192, 192] width 300 height 79
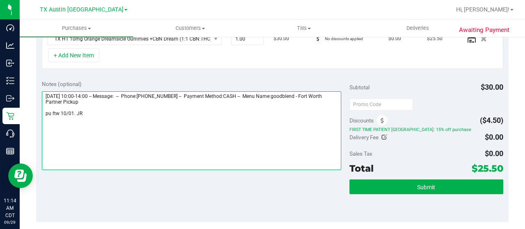
scroll to position [281, 0]
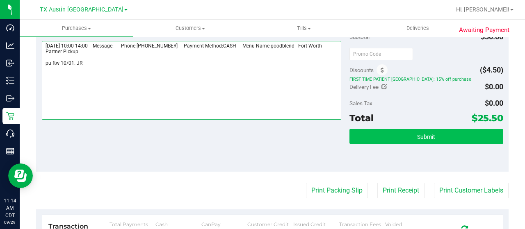
type textarea "[DATE] 10:00-14:00 -- Message: -- Phone:[PHONE_NUMBER] -- Payment Method:CASH -…"
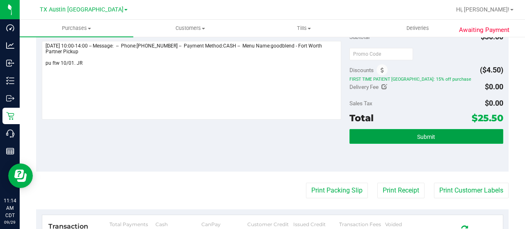
click at [431, 139] on button "Submit" at bounding box center [427, 136] width 154 height 15
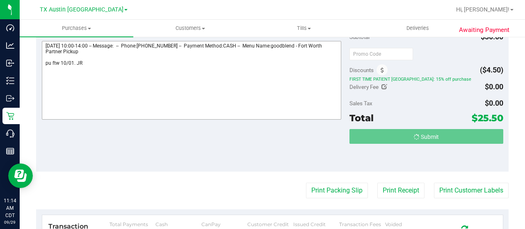
scroll to position [0, 0]
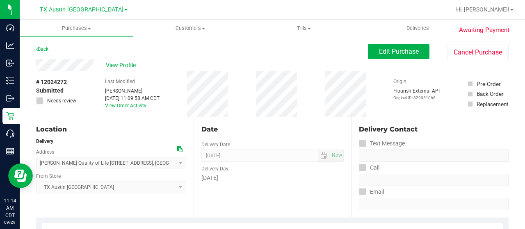
drag, startPoint x: 94, startPoint y: 67, endPoint x: 34, endPoint y: 66, distance: 59.9
click at [117, 67] on span "View Profile" at bounding box center [122, 65] width 33 height 9
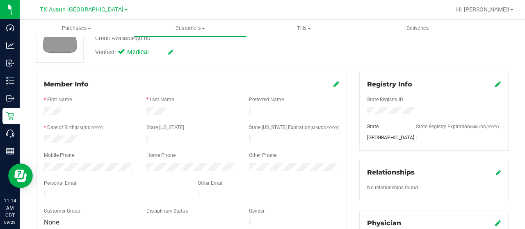
scroll to position [76, 0]
click at [36, 162] on div "Member Info * First Name * Last Name Preferred Name * Date of Birth (MM/DD/YYYY…" at bounding box center [191, 153] width 311 height 165
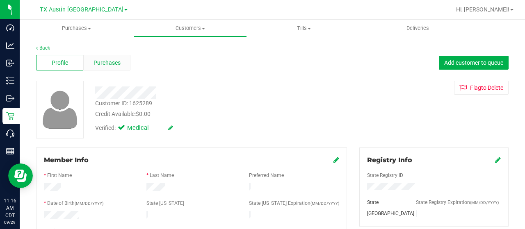
click at [104, 59] on span "Purchases" at bounding box center [107, 63] width 27 height 9
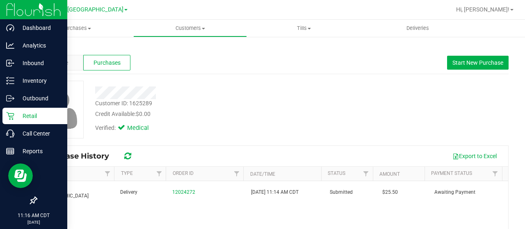
click at [11, 116] on icon at bounding box center [10, 116] width 8 height 8
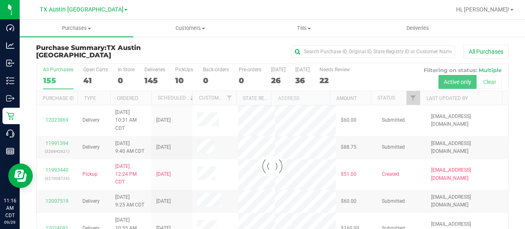
click at [86, 80] on div at bounding box center [273, 167] width 472 height 206
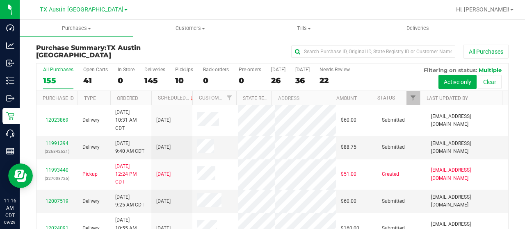
click at [86, 80] on div "41" at bounding box center [95, 80] width 25 height 9
click at [0, 0] on input "Open Carts 41" at bounding box center [0, 0] width 0 height 0
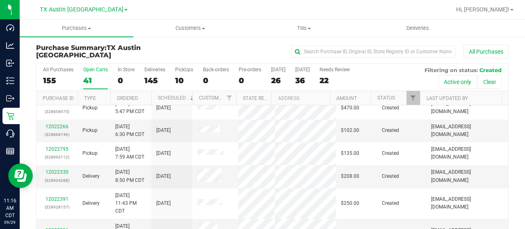
scroll to position [47, 0]
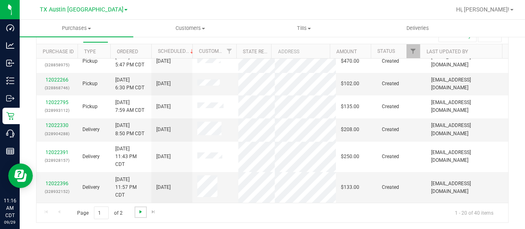
click at [137, 211] on span "Go to the next page" at bounding box center [140, 212] width 7 height 7
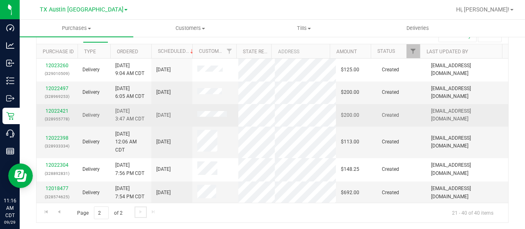
scroll to position [0, 0]
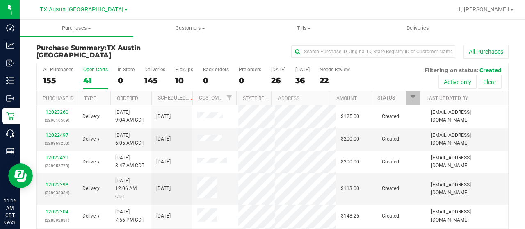
click at [86, 76] on div "41" at bounding box center [95, 80] width 25 height 9
click at [0, 0] on input "Open Carts 41" at bounding box center [0, 0] width 0 height 0
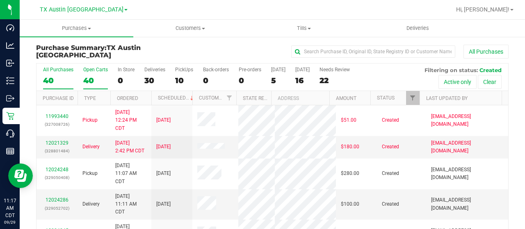
click at [90, 77] on div "40" at bounding box center [95, 80] width 25 height 9
click at [0, 0] on input "Open Carts 40" at bounding box center [0, 0] width 0 height 0
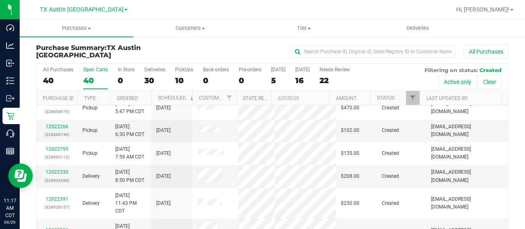
scroll to position [389, 0]
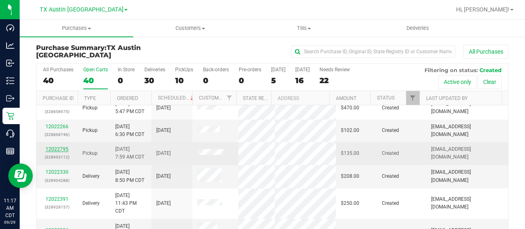
click at [53, 152] on link "12022795" at bounding box center [57, 149] width 23 height 6
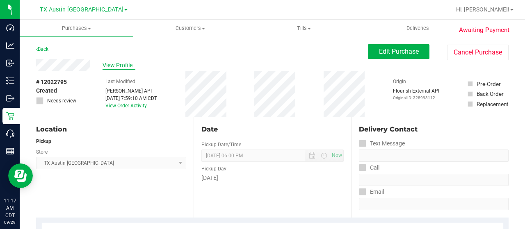
click at [115, 66] on span "View Profile" at bounding box center [119, 65] width 33 height 9
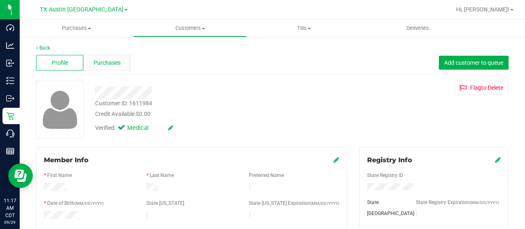
click at [117, 63] on span "Purchases" at bounding box center [107, 63] width 27 height 9
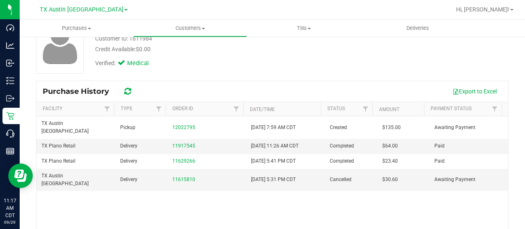
scroll to position [82, 0]
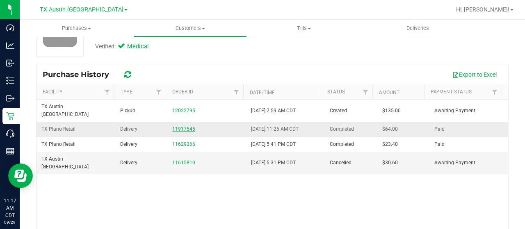
click at [176, 126] on link "11917545" at bounding box center [183, 129] width 23 height 6
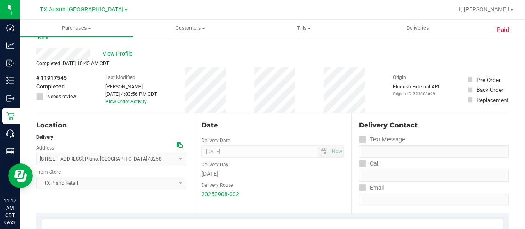
scroll to position [9, 0]
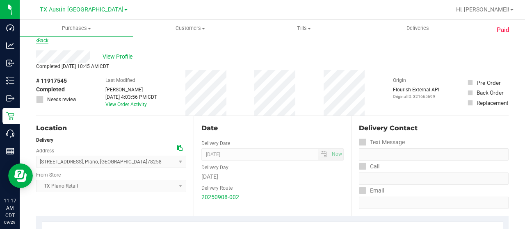
click at [40, 42] on link "Back" at bounding box center [42, 41] width 12 height 6
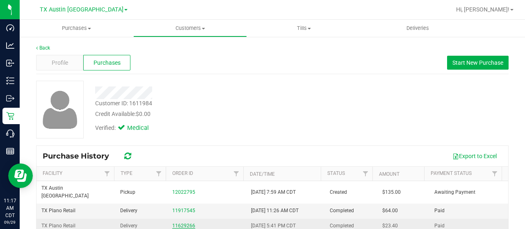
click at [187, 223] on link "11629266" at bounding box center [183, 226] width 23 height 6
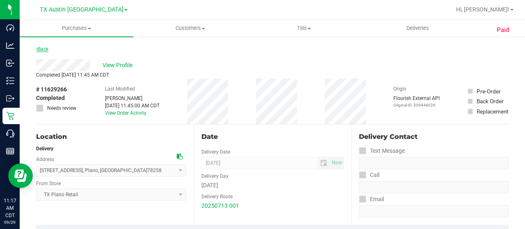
click at [41, 52] on link "Back" at bounding box center [42, 49] width 12 height 6
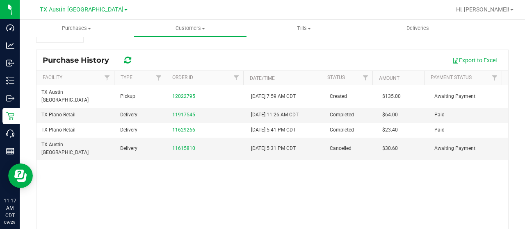
scroll to position [96, 0]
click at [178, 146] on link "11615810" at bounding box center [183, 149] width 23 height 6
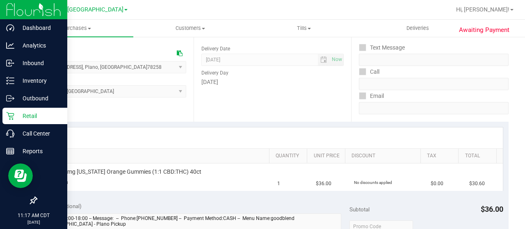
click at [13, 113] on icon at bounding box center [10, 116] width 8 height 8
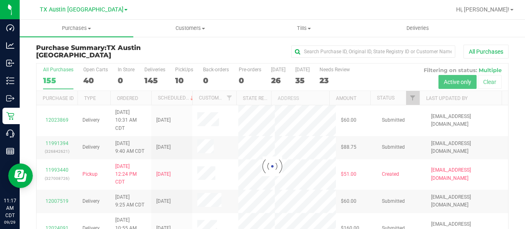
click at [88, 79] on div at bounding box center [273, 167] width 472 height 206
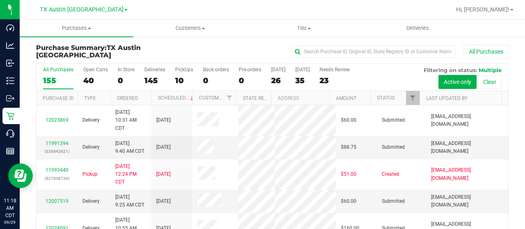
click at [88, 79] on div "40" at bounding box center [95, 80] width 25 height 9
click at [0, 0] on input "Open Carts 40" at bounding box center [0, 0] width 0 height 0
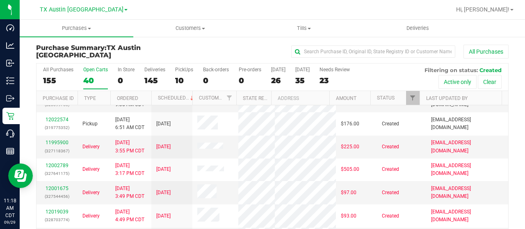
scroll to position [160, 0]
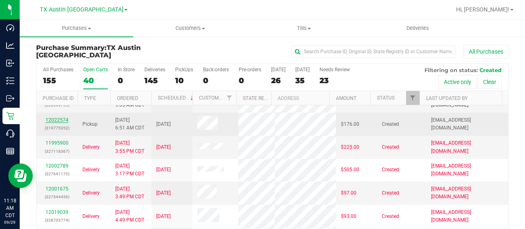
click at [55, 123] on link "12022574" at bounding box center [57, 120] width 23 height 6
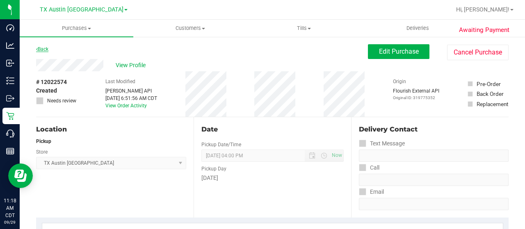
click at [45, 51] on link "Back" at bounding box center [42, 49] width 12 height 6
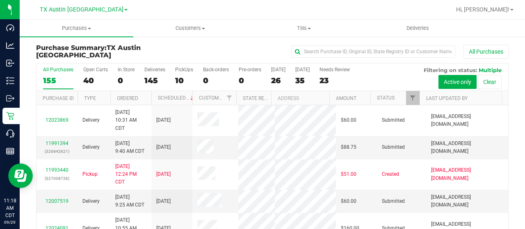
click at [88, 78] on div "40" at bounding box center [95, 80] width 25 height 9
click at [0, 0] on input "Open Carts 40" at bounding box center [0, 0] width 0 height 0
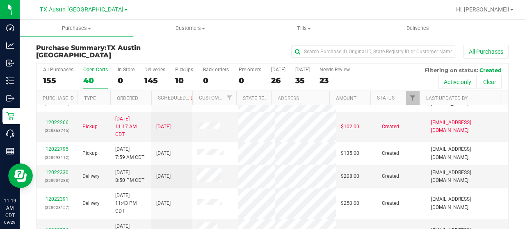
scroll to position [47, 0]
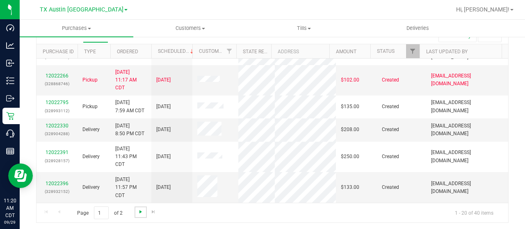
click at [138, 210] on span "Go to the next page" at bounding box center [140, 212] width 7 height 7
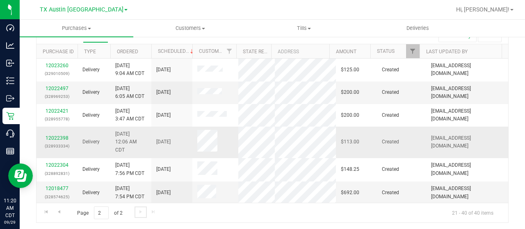
scroll to position [0, 0]
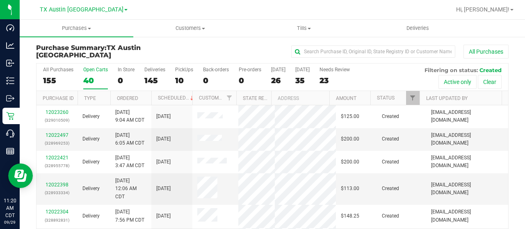
click at [89, 77] on div "40" at bounding box center [95, 80] width 25 height 9
click at [0, 0] on input "Open Carts 40" at bounding box center [0, 0] width 0 height 0
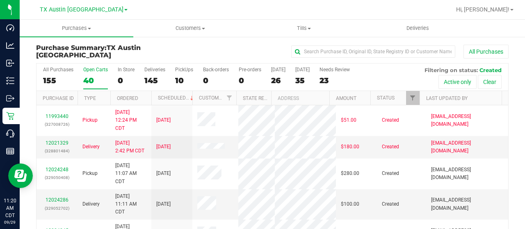
click at [89, 75] on label "Open Carts 40" at bounding box center [95, 78] width 25 height 23
click at [0, 0] on input "Open Carts 40" at bounding box center [0, 0] width 0 height 0
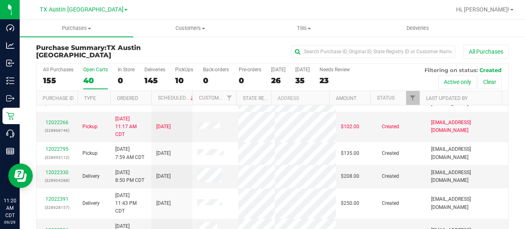
scroll to position [393, 0]
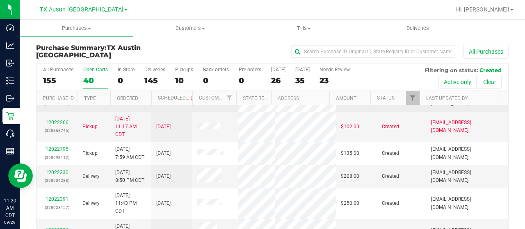
click at [60, 99] on link "12022242" at bounding box center [57, 96] width 23 height 6
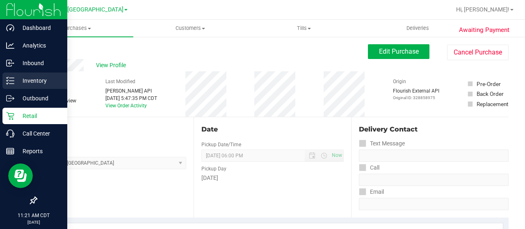
click at [30, 80] on p "Inventory" at bounding box center [38, 81] width 49 height 10
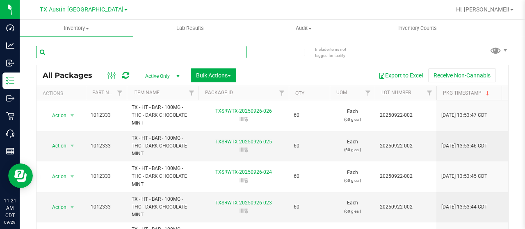
click at [95, 50] on input "text" at bounding box center [141, 52] width 210 height 12
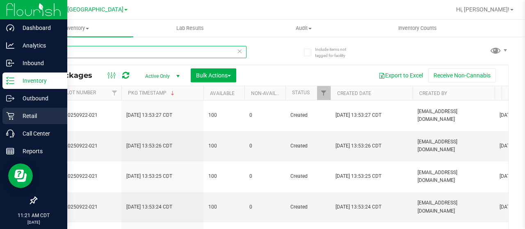
type input "fruit"
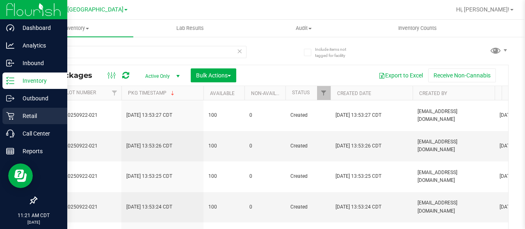
click at [12, 117] on icon at bounding box center [10, 116] width 8 height 8
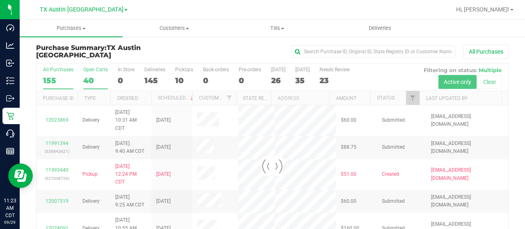
click at [89, 73] on div "Loading... All Purchases 155 Open Carts 40 In Store 0 Deliveries 145 PickUps 10…" at bounding box center [272, 166] width 473 height 207
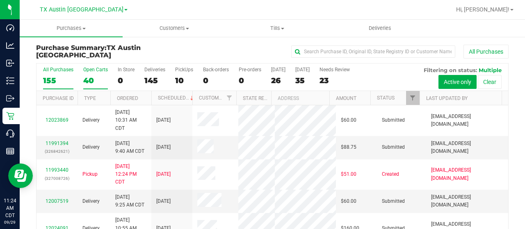
click at [92, 68] on div "Open Carts" at bounding box center [95, 70] width 25 height 6
click at [0, 0] on input "Open Carts 40" at bounding box center [0, 0] width 0 height 0
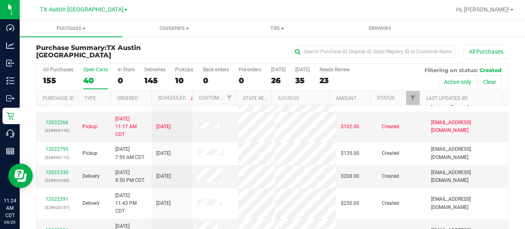
scroll to position [47, 0]
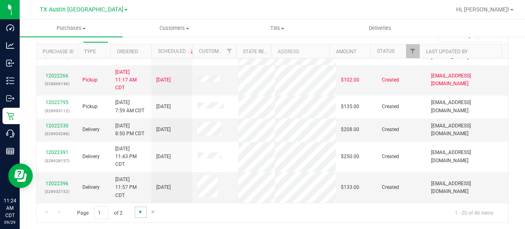
click at [140, 212] on span "Go to the next page" at bounding box center [140, 212] width 7 height 7
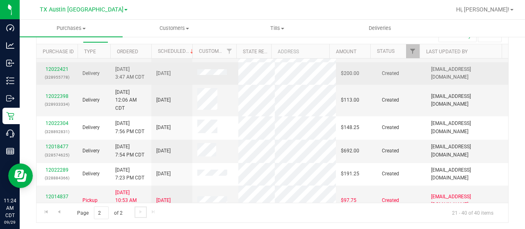
scroll to position [44, 0]
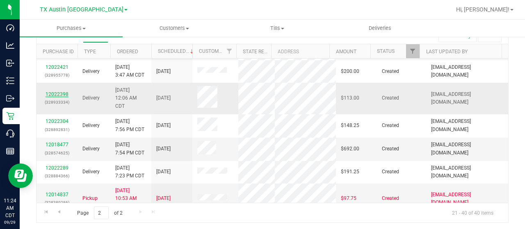
click at [63, 97] on link "12022398" at bounding box center [57, 95] width 23 height 6
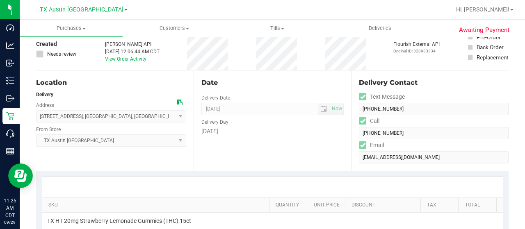
click at [177, 102] on icon at bounding box center [180, 103] width 6 height 6
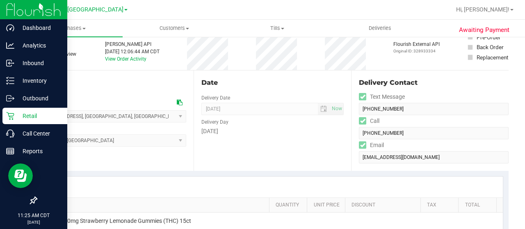
click at [13, 112] on icon at bounding box center [10, 116] width 8 height 8
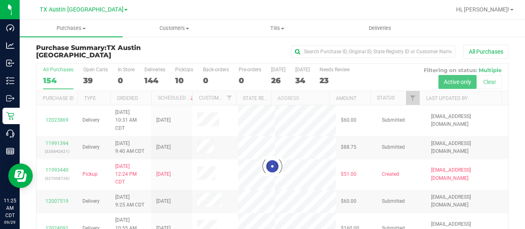
click at [89, 75] on div at bounding box center [273, 167] width 472 height 206
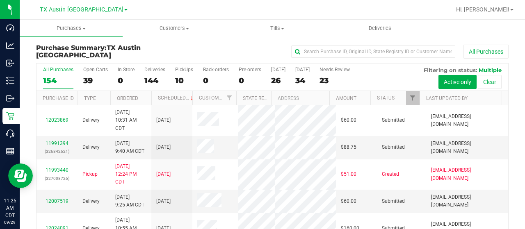
click at [89, 76] on div "39" at bounding box center [95, 80] width 25 height 9
click at [0, 0] on input "Open Carts 39" at bounding box center [0, 0] width 0 height 0
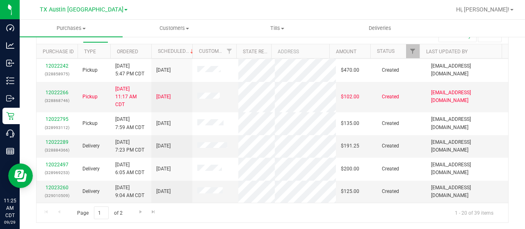
scroll to position [47, 0]
click at [140, 211] on span "Go to the next page" at bounding box center [140, 212] width 7 height 7
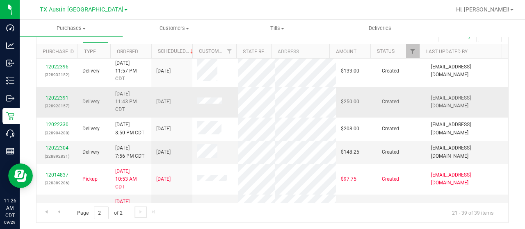
scroll to position [57, 0]
click at [57, 151] on link "12022304" at bounding box center [57, 149] width 23 height 6
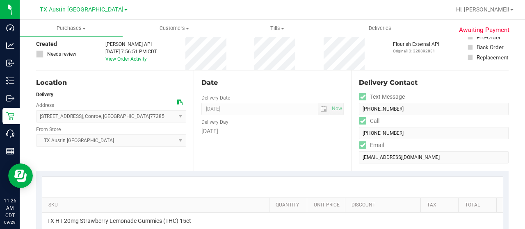
click at [178, 103] on icon at bounding box center [180, 103] width 6 height 6
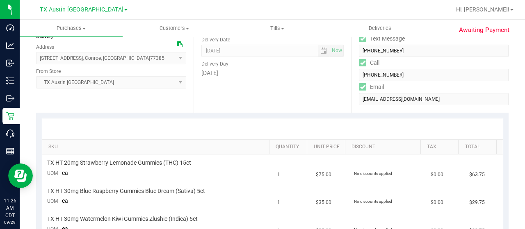
scroll to position [104, 0]
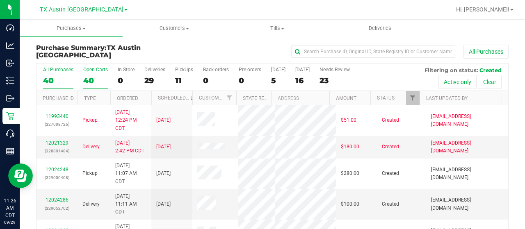
click at [89, 78] on div "40" at bounding box center [95, 80] width 25 height 9
click at [0, 0] on input "Open Carts 40" at bounding box center [0, 0] width 0 height 0
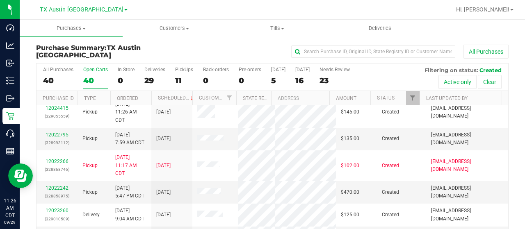
scroll to position [47, 0]
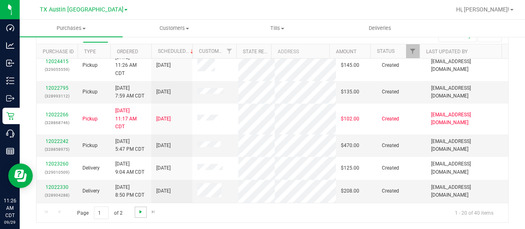
click at [141, 210] on span "Go to the next page" at bounding box center [140, 212] width 7 height 7
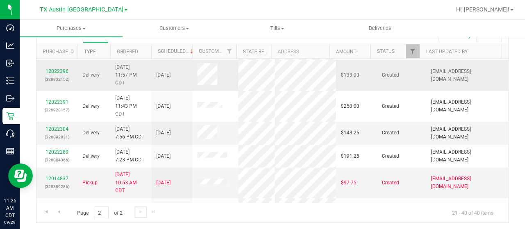
scroll to position [75, 0]
click at [62, 133] on link "12022304" at bounding box center [57, 130] width 23 height 6
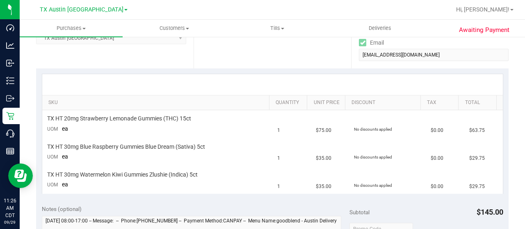
scroll to position [149, 0]
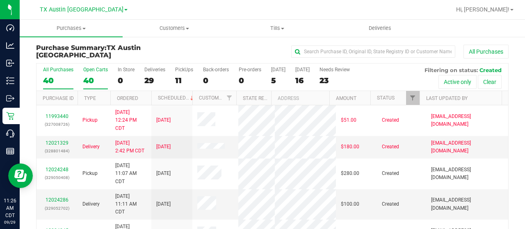
click at [87, 76] on div "40" at bounding box center [95, 80] width 25 height 9
click at [0, 0] on input "Open Carts 40" at bounding box center [0, 0] width 0 height 0
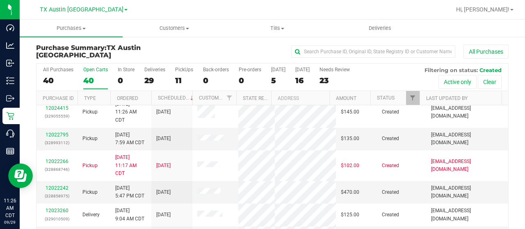
scroll to position [47, 0]
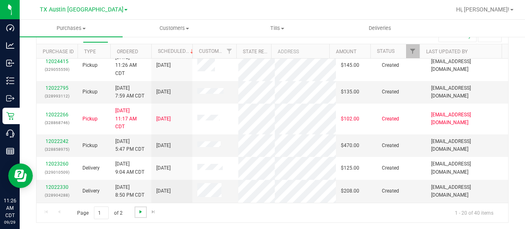
click at [142, 209] on span "Go to the next page" at bounding box center [140, 212] width 7 height 7
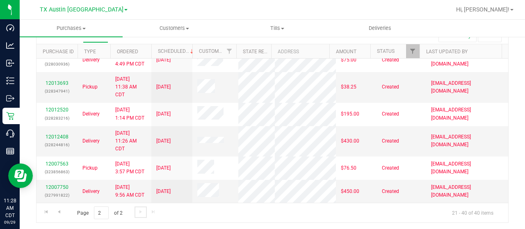
scroll to position [433, 0]
click at [61, 210] on span "Go to the previous page" at bounding box center [59, 212] width 7 height 7
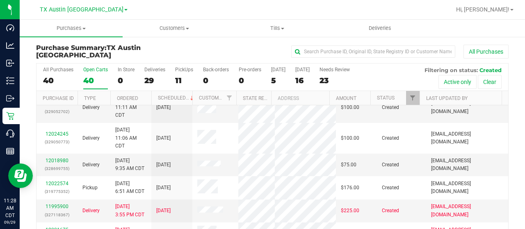
scroll to position [94, 0]
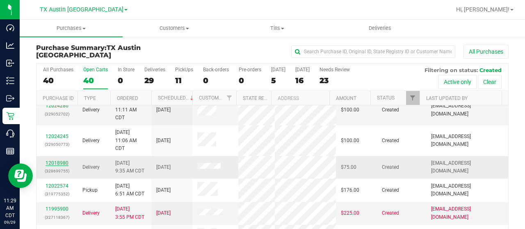
click at [48, 166] on link "12018980" at bounding box center [57, 163] width 23 height 6
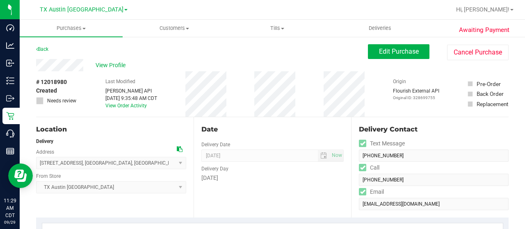
click at [178, 152] on icon at bounding box center [180, 149] width 6 height 6
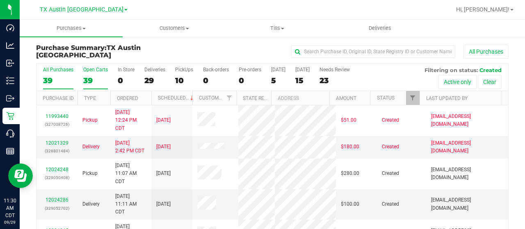
click at [89, 84] on div "39" at bounding box center [95, 80] width 25 height 9
click at [0, 0] on input "Open Carts 39" at bounding box center [0, 0] width 0 height 0
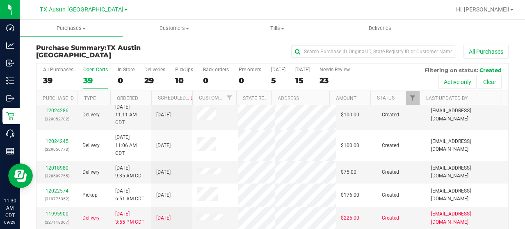
scroll to position [92, 0]
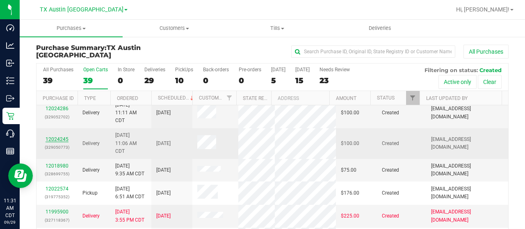
click at [58, 142] on link "12024245" at bounding box center [57, 140] width 23 height 6
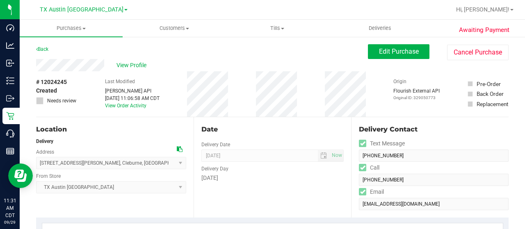
click at [179, 147] on icon at bounding box center [180, 149] width 6 height 6
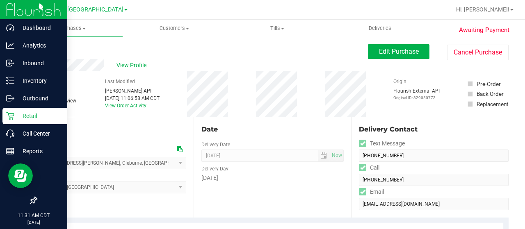
click at [12, 116] on icon at bounding box center [10, 116] width 8 height 8
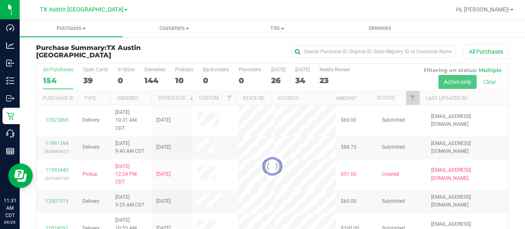
click at [86, 78] on div at bounding box center [273, 167] width 472 height 206
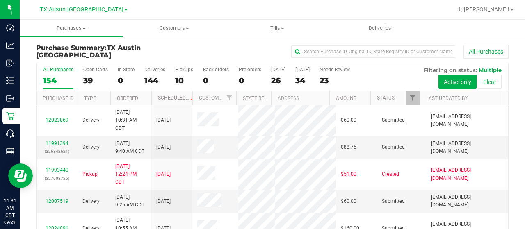
click at [86, 78] on div "39" at bounding box center [95, 80] width 25 height 9
click at [0, 0] on input "Open Carts 39" at bounding box center [0, 0] width 0 height 0
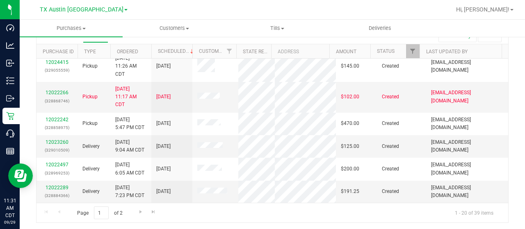
scroll to position [417, 0]
click at [142, 211] on span "Go to the next page" at bounding box center [140, 212] width 7 height 7
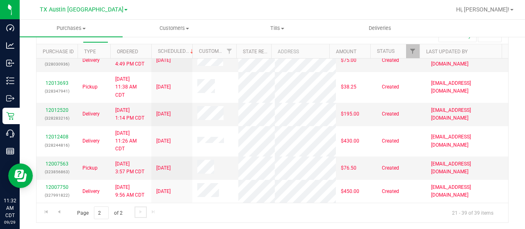
scroll to position [418, 0]
click at [56, 165] on link "12007563" at bounding box center [57, 164] width 23 height 6
click at [60, 163] on link "12007563" at bounding box center [57, 164] width 23 height 6
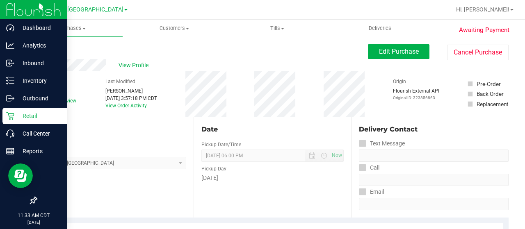
click at [16, 117] on p "Retail" at bounding box center [38, 116] width 49 height 10
